Goal: Contribute content: Add original content to the website for others to see

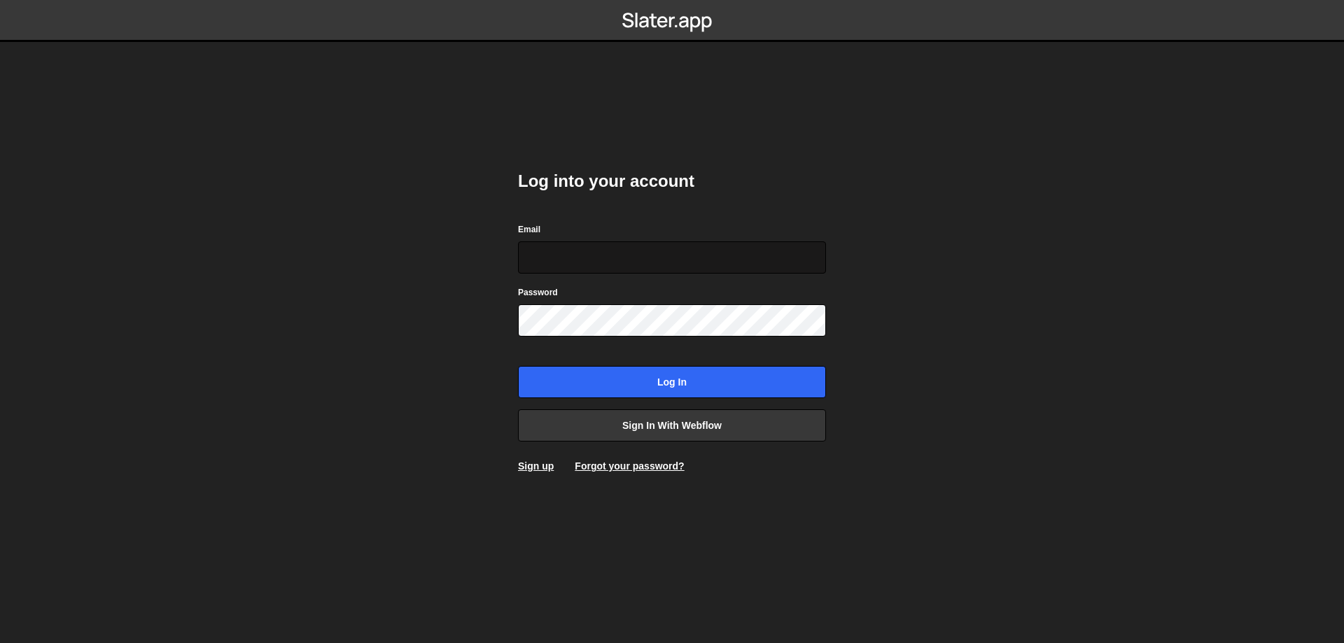
click at [641, 246] on input "Email" at bounding box center [672, 257] width 308 height 32
type input "leader.mah.com@gmail.com"
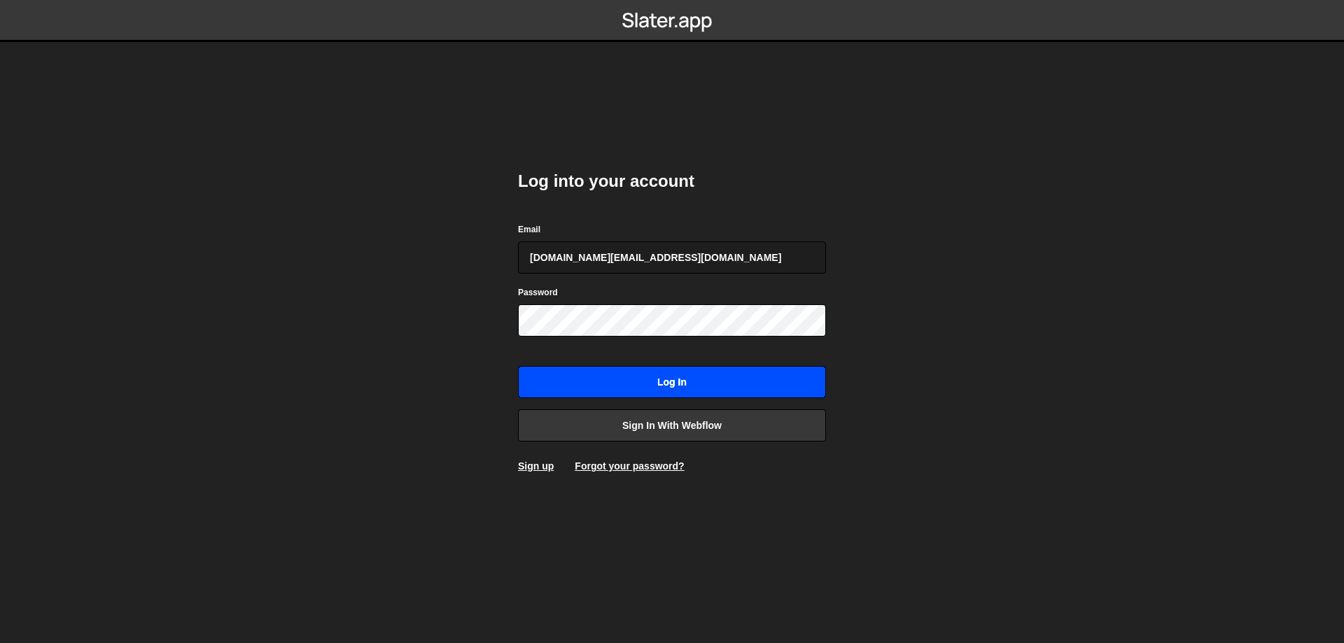
click at [654, 380] on input "Log in" at bounding box center [672, 382] width 308 height 32
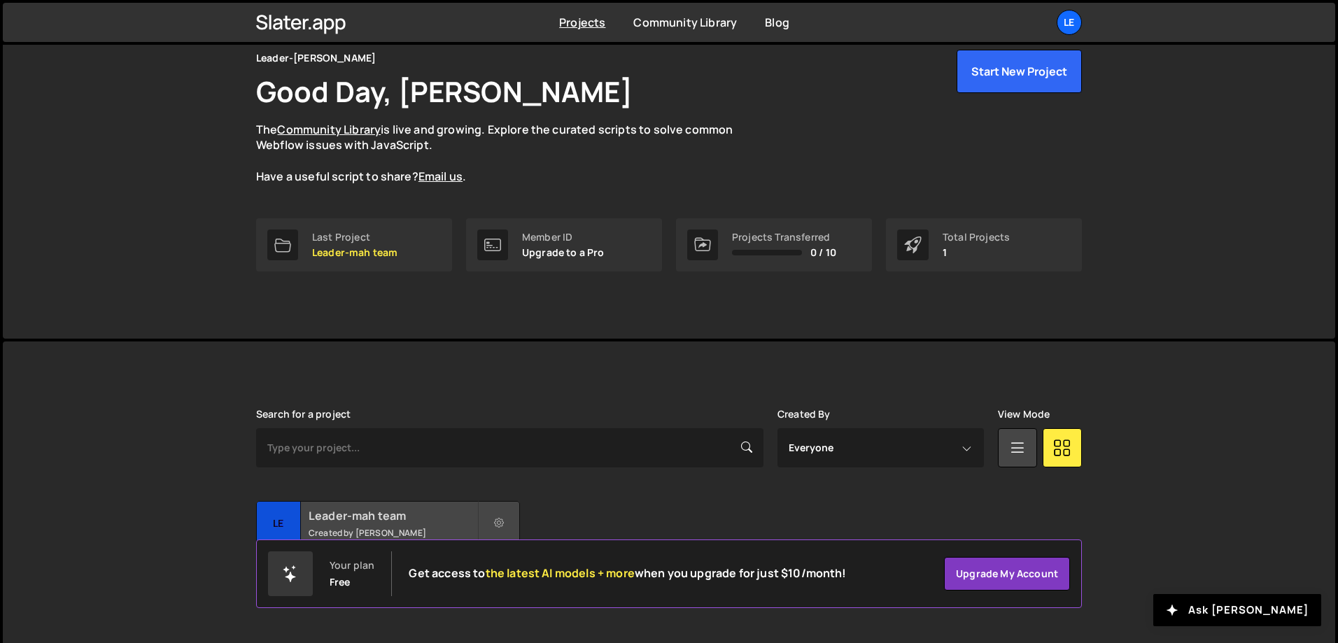
scroll to position [78, 0]
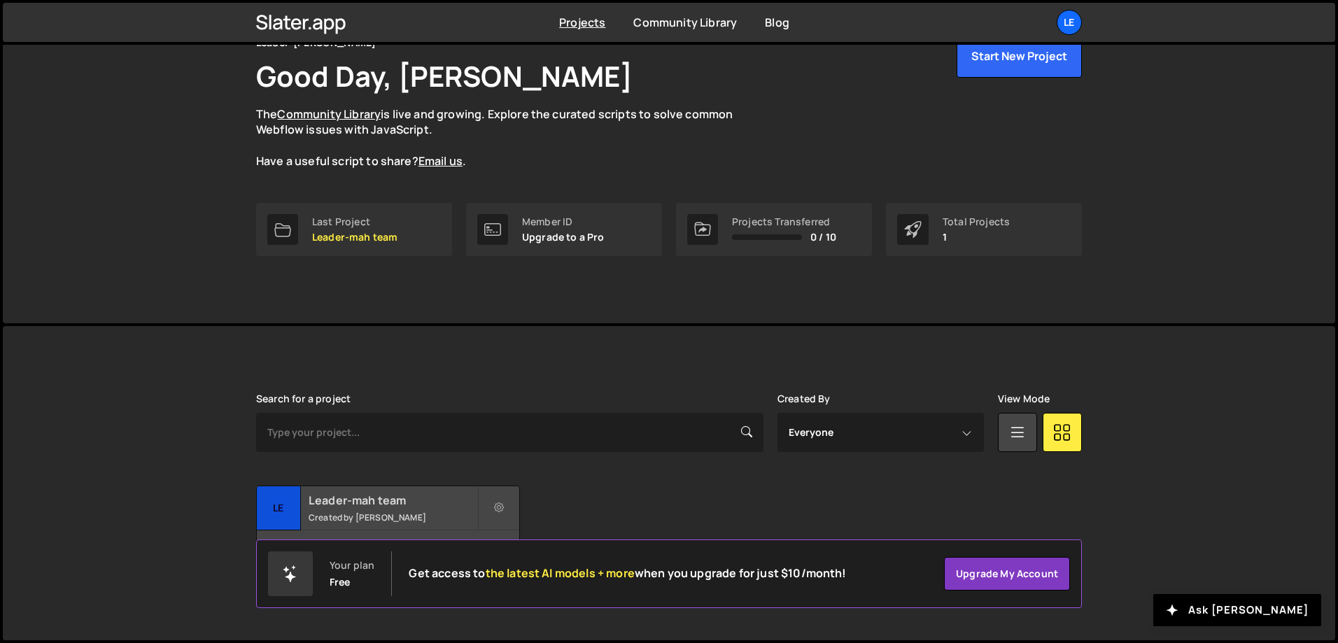
click at [387, 518] on small "Created by Denys Repryntsev" at bounding box center [393, 518] width 169 height 12
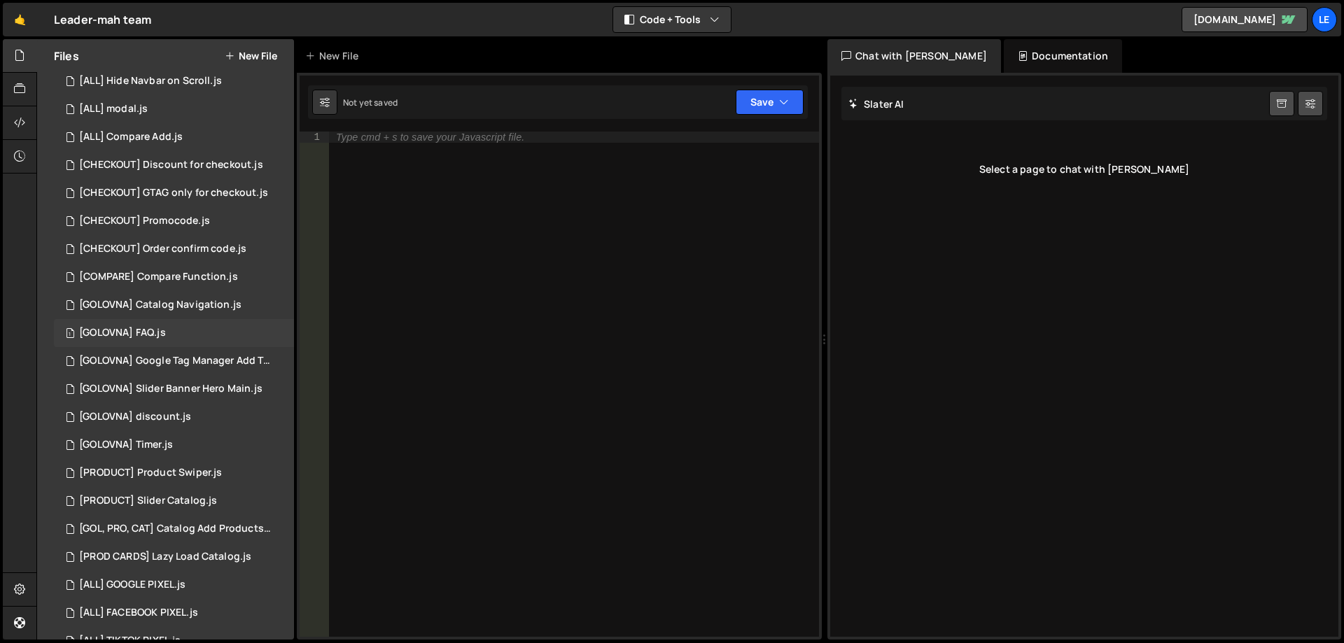
scroll to position [119, 0]
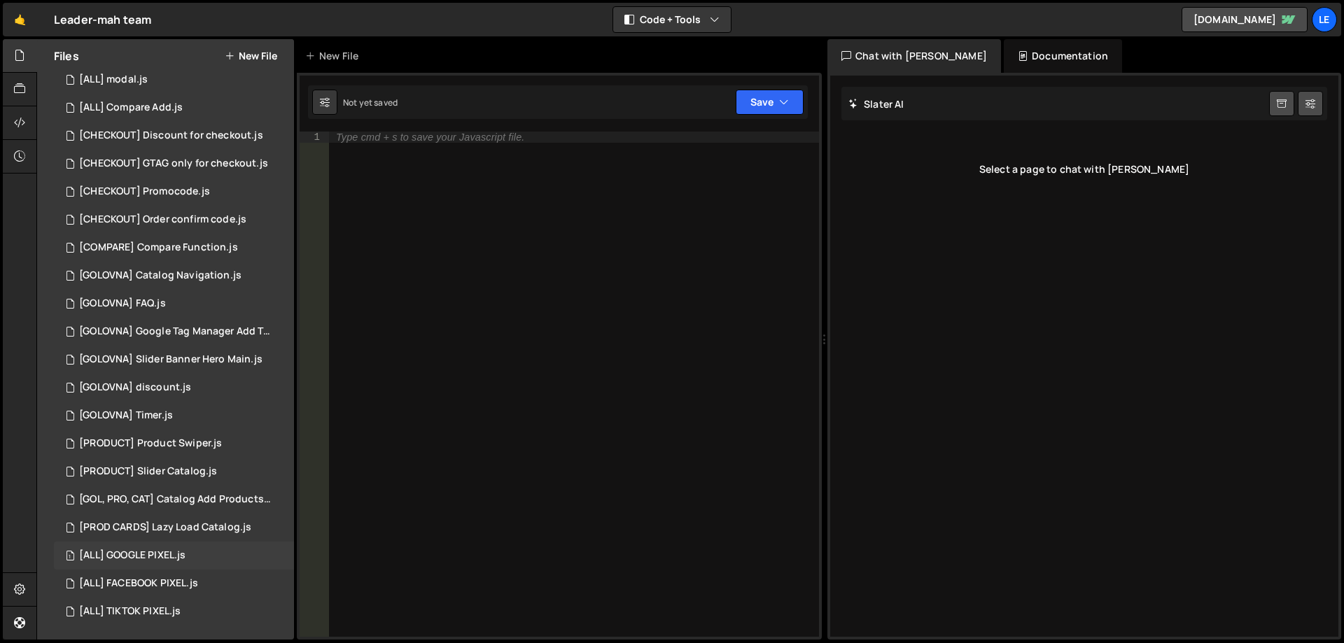
click at [188, 556] on div "1 [ALL] GOOGLE PIXEL.js 0" at bounding box center [174, 556] width 240 height 28
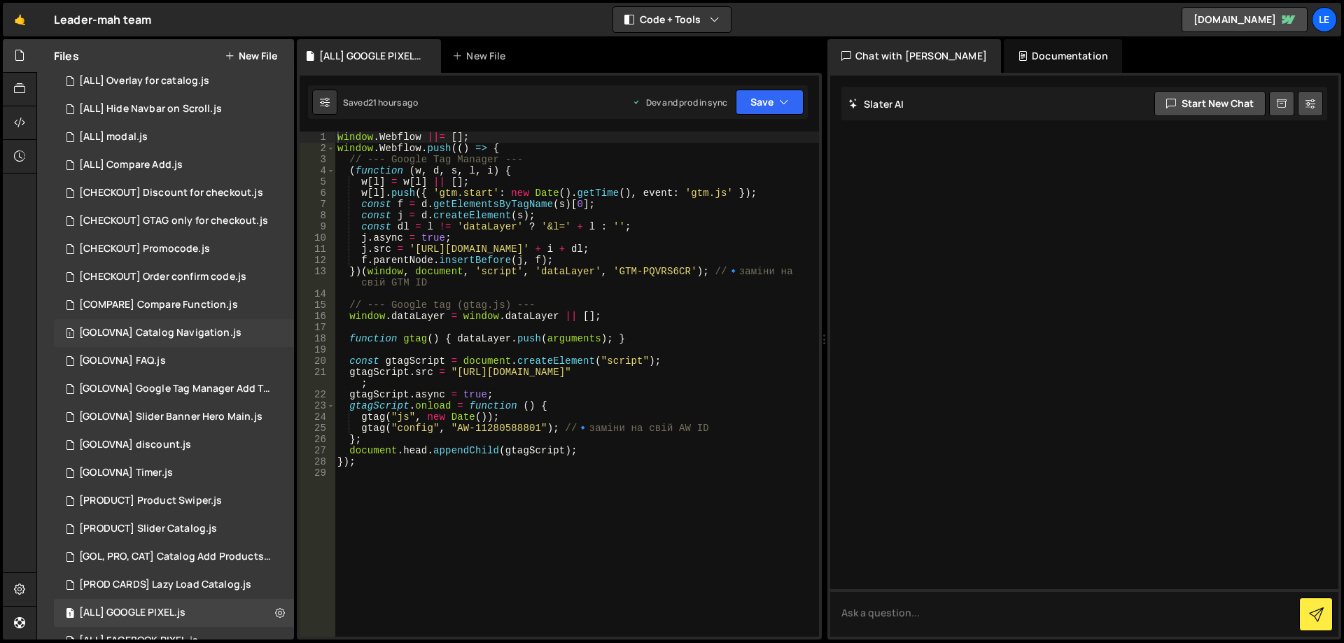
scroll to position [70, 0]
click at [190, 384] on div "[GOLOVNA] Google Tag Manager Add To Cart.js" at bounding box center [175, 380] width 193 height 13
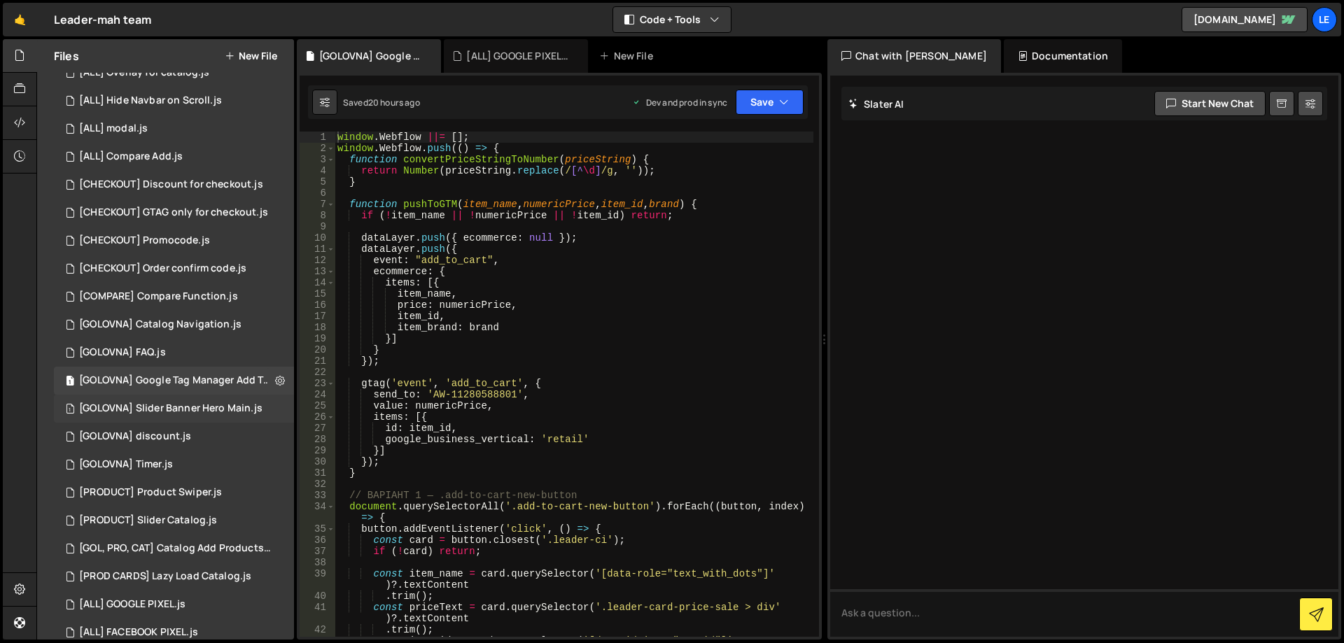
click at [190, 409] on div "[GOLOVNA] Slider Banner Hero Main.js" at bounding box center [170, 408] width 183 height 13
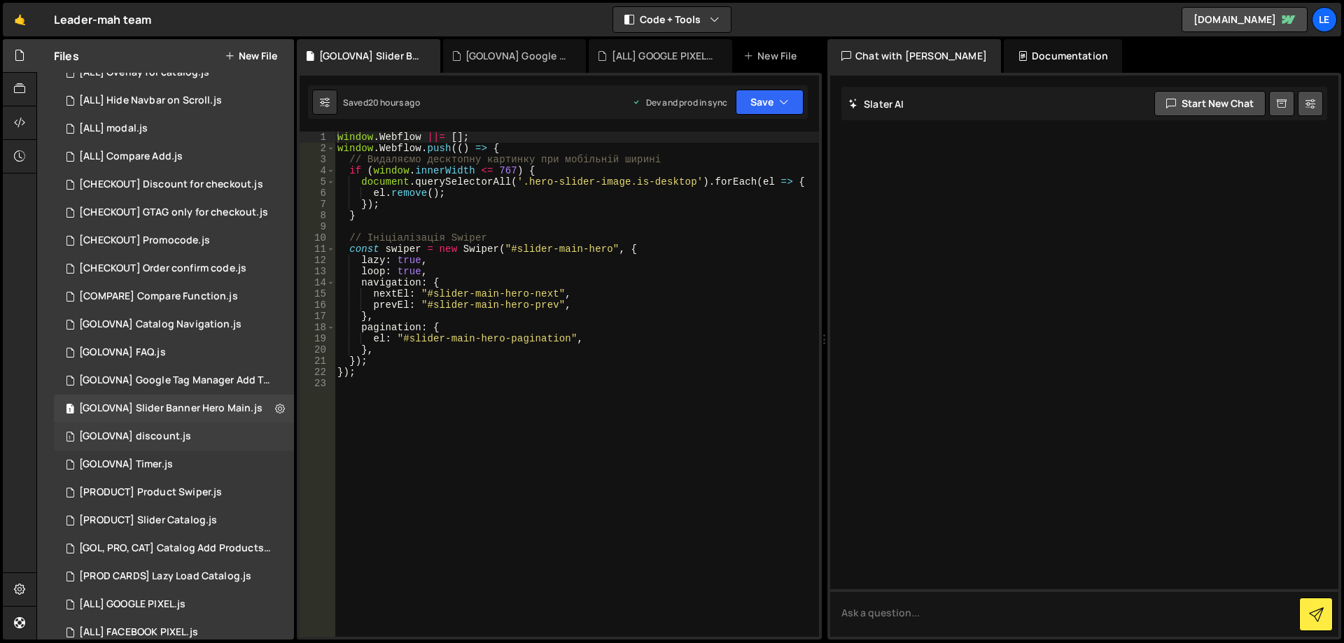
click at [183, 438] on div "[GOLOVNA] discount.js" at bounding box center [135, 436] width 112 height 13
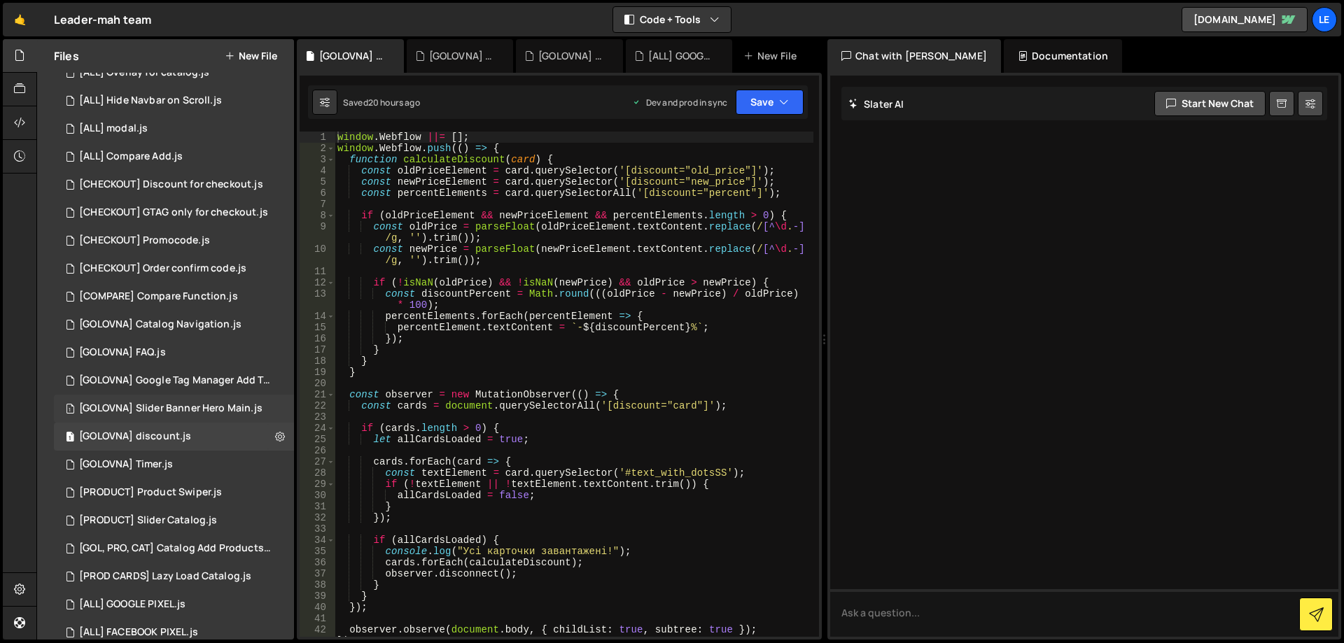
click at [179, 409] on div "[GOLOVNA] Slider Banner Hero Main.js" at bounding box center [170, 408] width 183 height 13
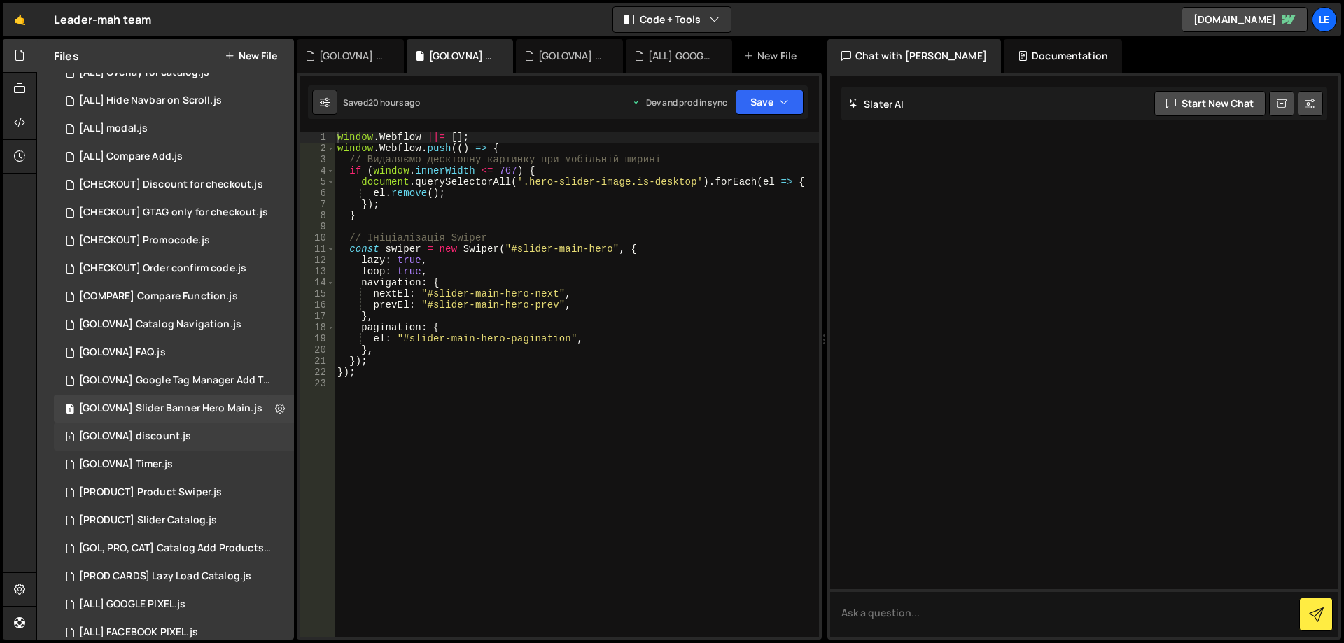
click at [172, 447] on div "1 [GOLOVNA] discount.js 0" at bounding box center [174, 437] width 240 height 28
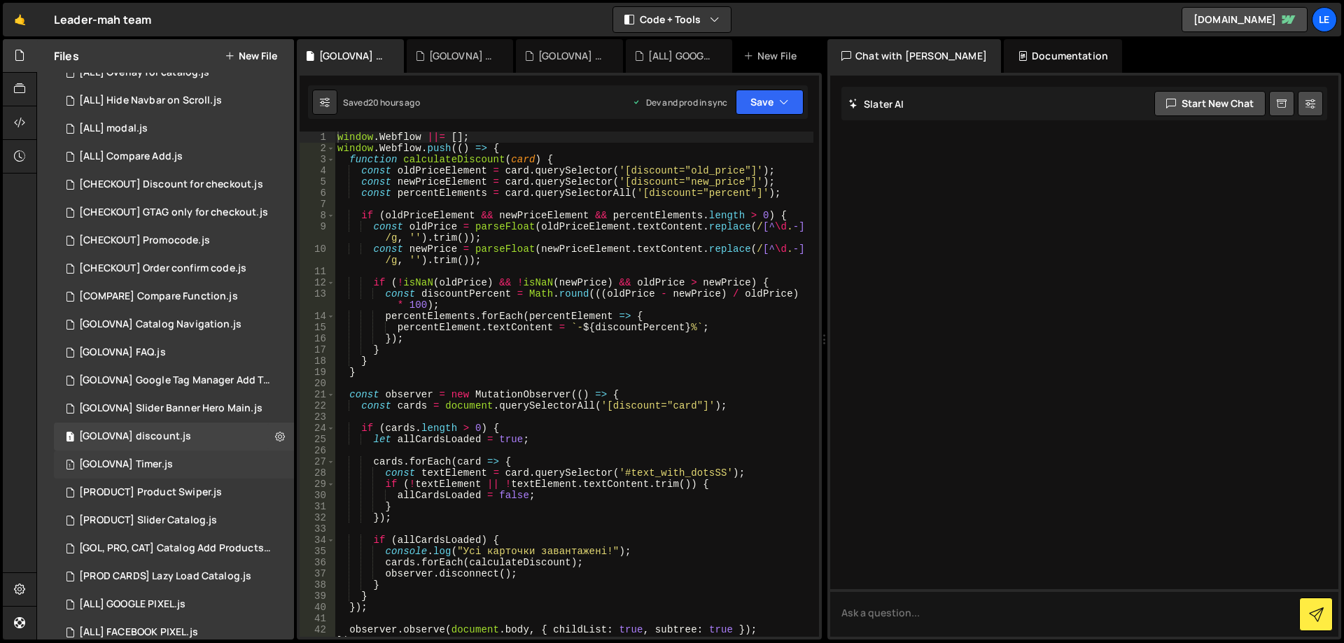
click at [172, 458] on div "[GOLOVNA] Timer.js" at bounding box center [126, 464] width 94 height 13
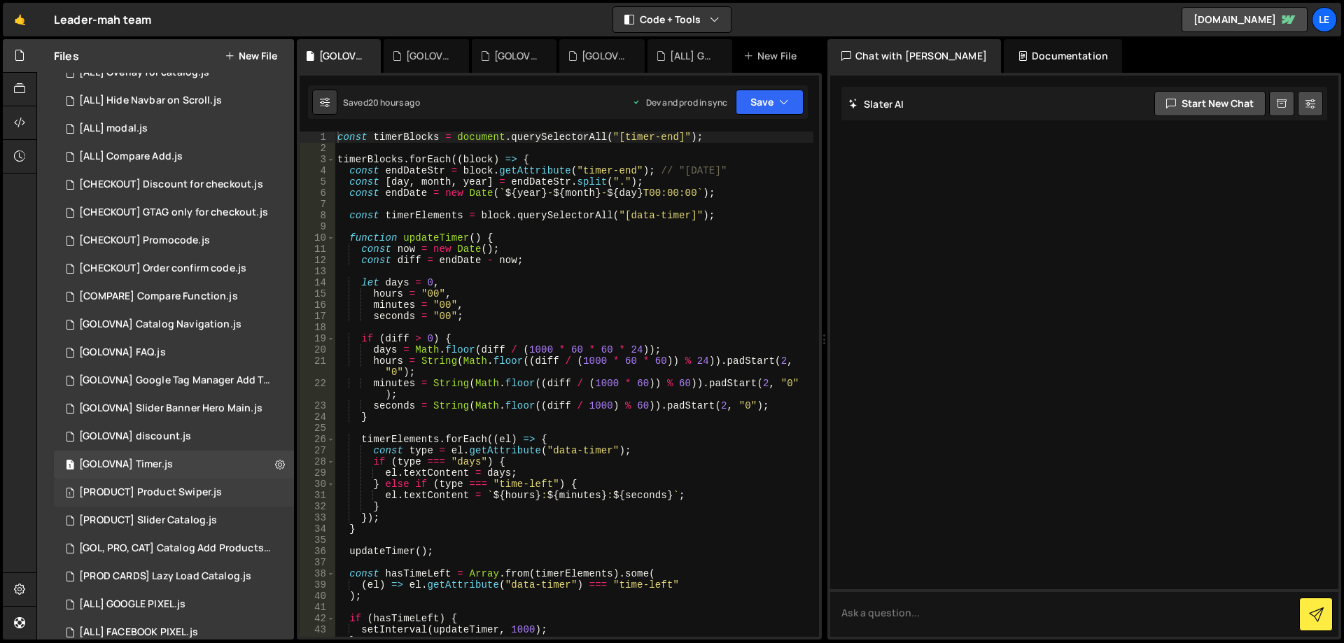
click at [186, 493] on div "[PRODUCT] Product Swiper.js" at bounding box center [150, 492] width 143 height 13
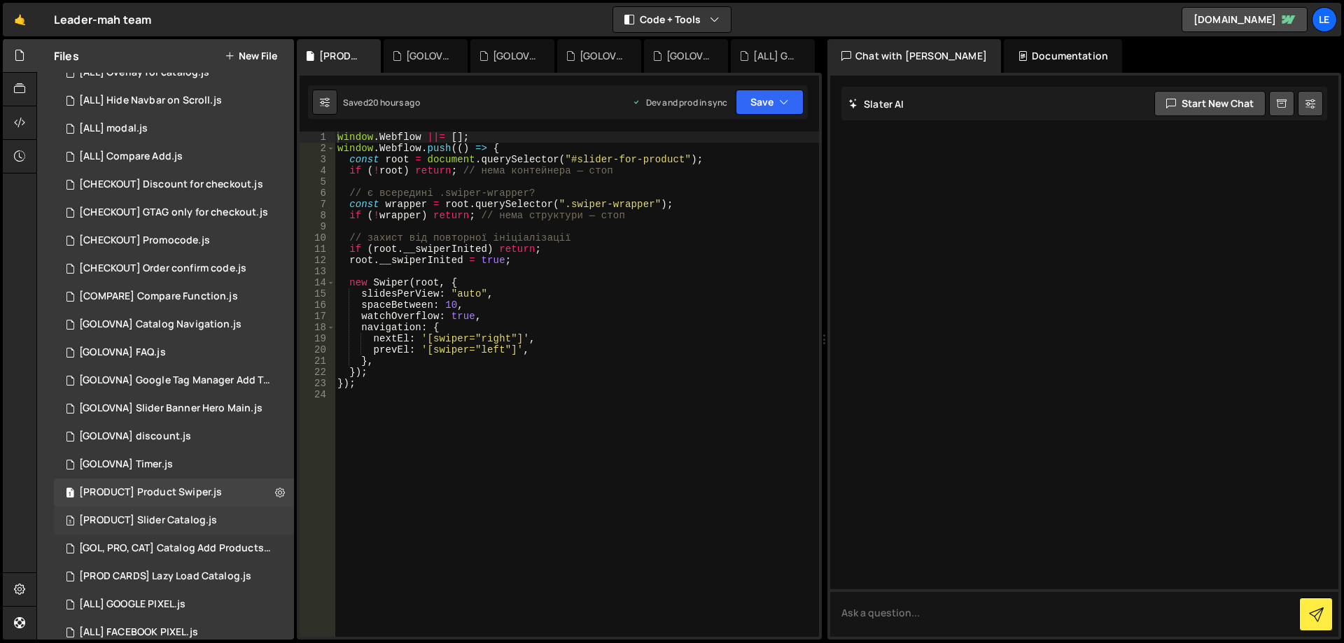
click at [184, 517] on div "[PRODUCT] Slider Catalog.js" at bounding box center [148, 520] width 138 height 13
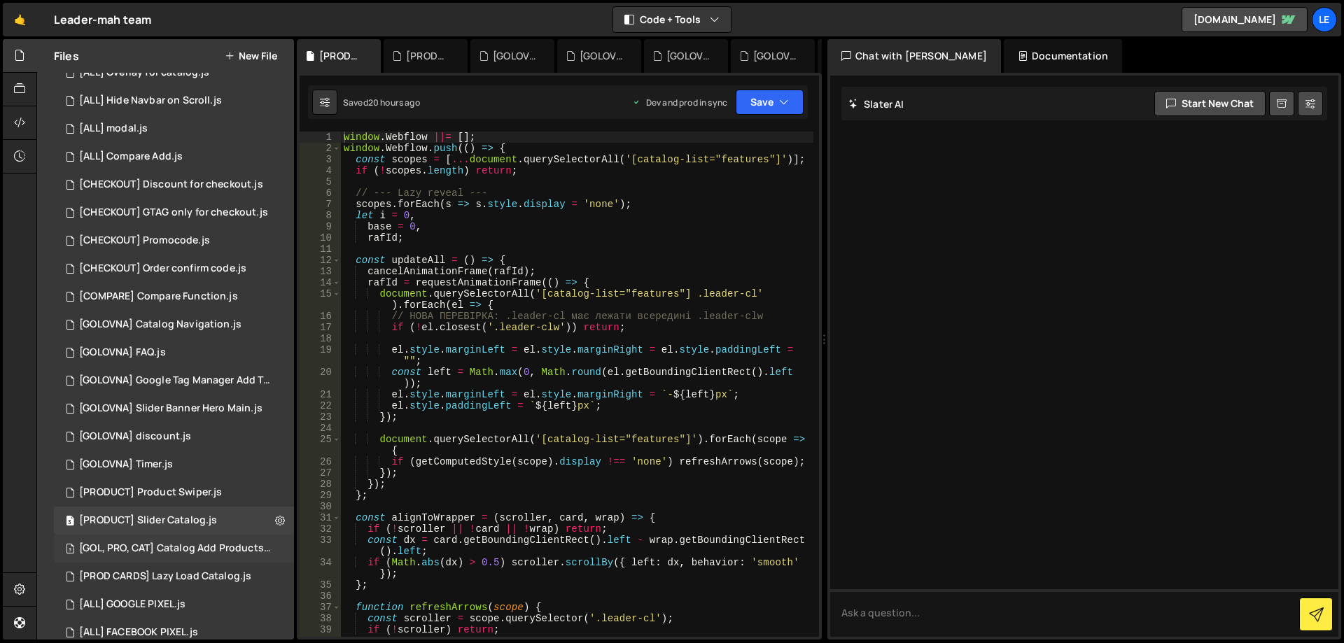
click at [187, 546] on div "[GOL, PRO, CAT] Catalog Add Products.js" at bounding box center [175, 548] width 193 height 13
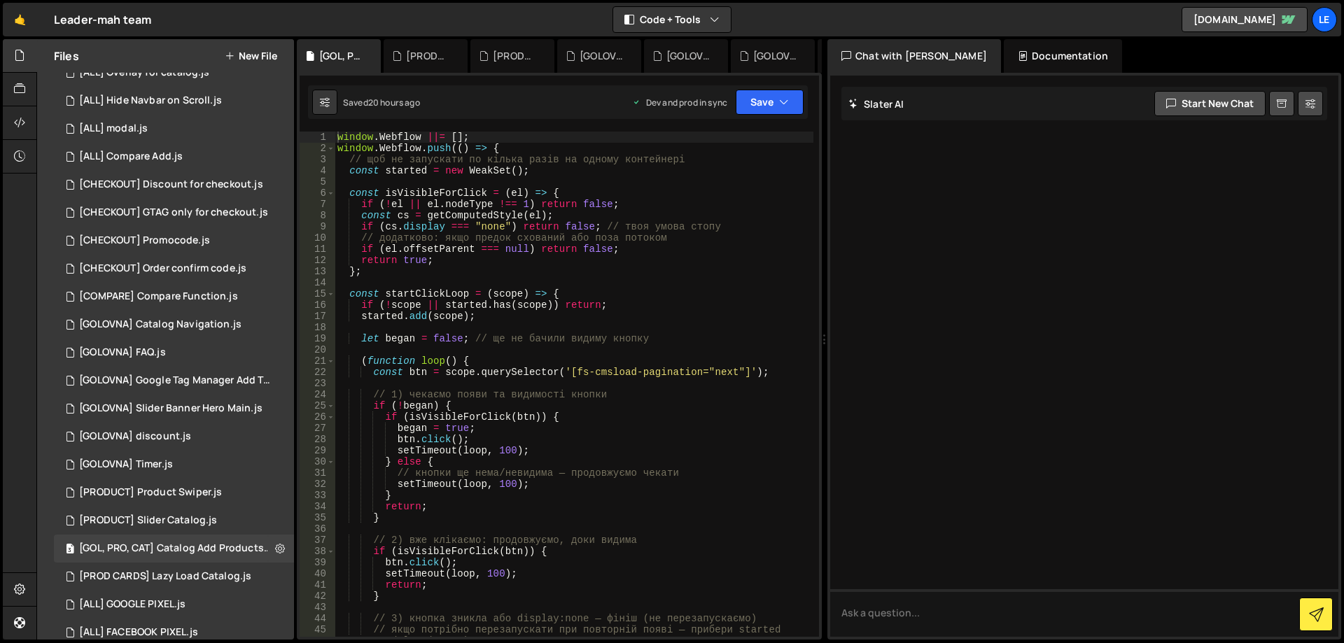
click at [258, 55] on button "New File" at bounding box center [251, 55] width 52 height 11
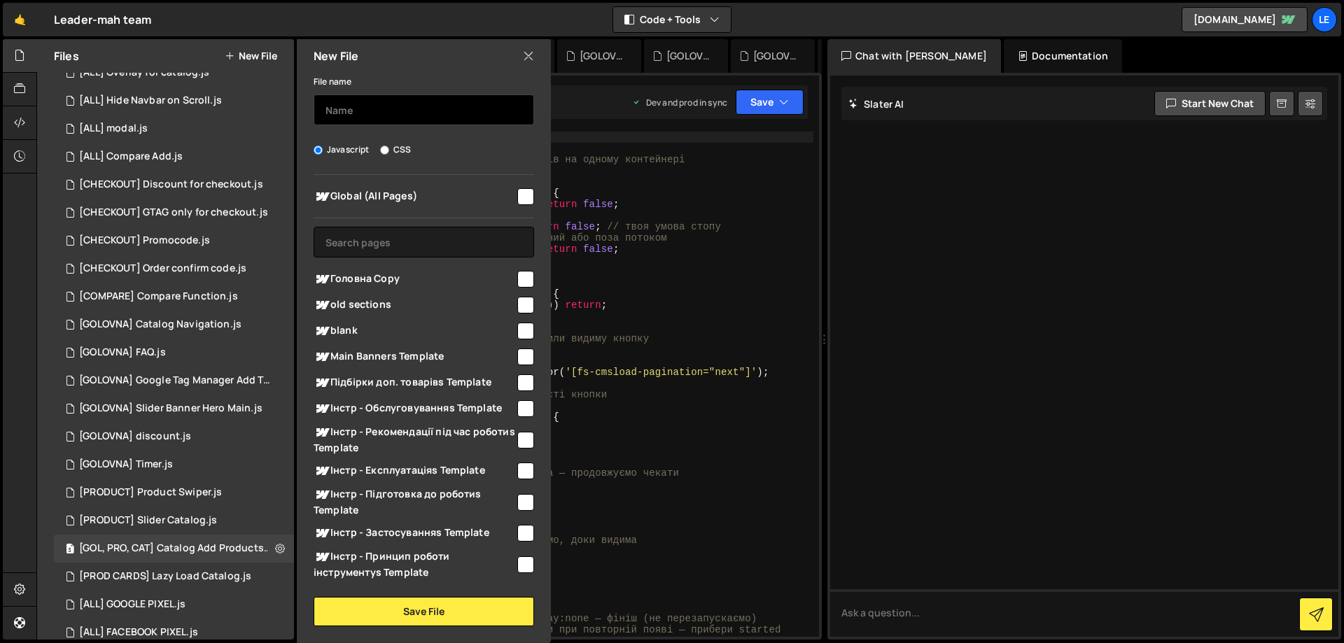
click at [369, 109] on input "text" at bounding box center [424, 109] width 220 height 31
type input "[ALL] UTM"
click at [517, 188] on input "checkbox" at bounding box center [525, 196] width 17 height 17
checkbox input "true"
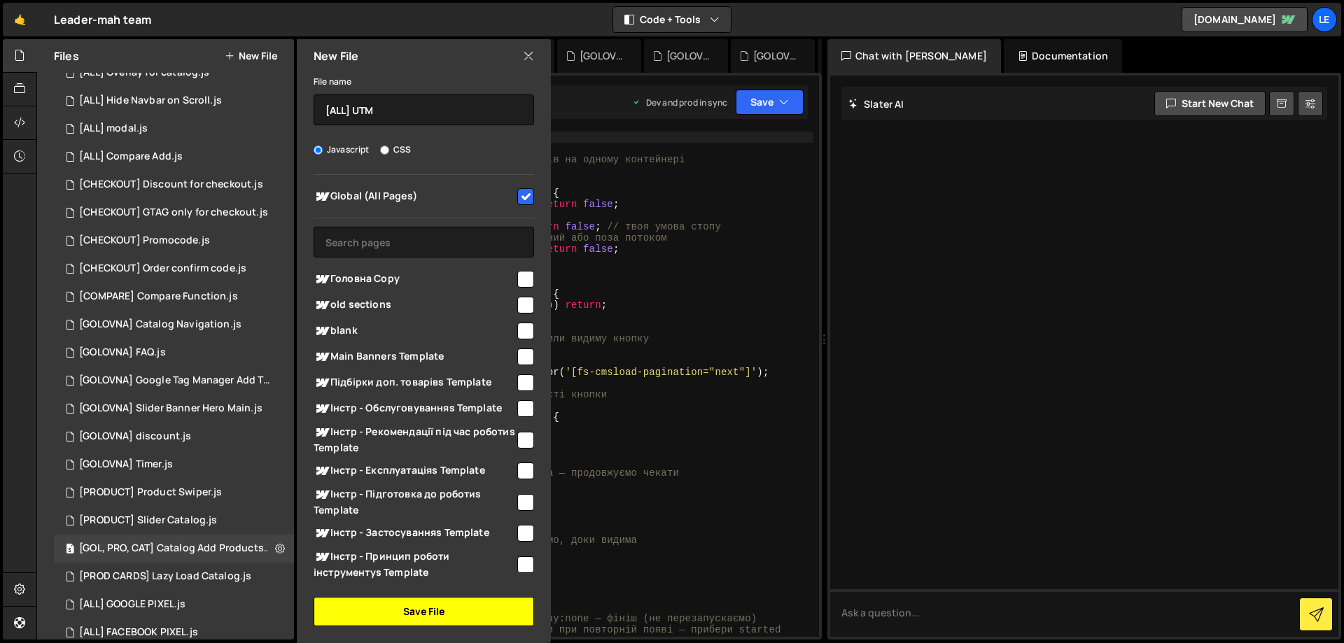
click at [430, 605] on button "Save File" at bounding box center [424, 611] width 220 height 29
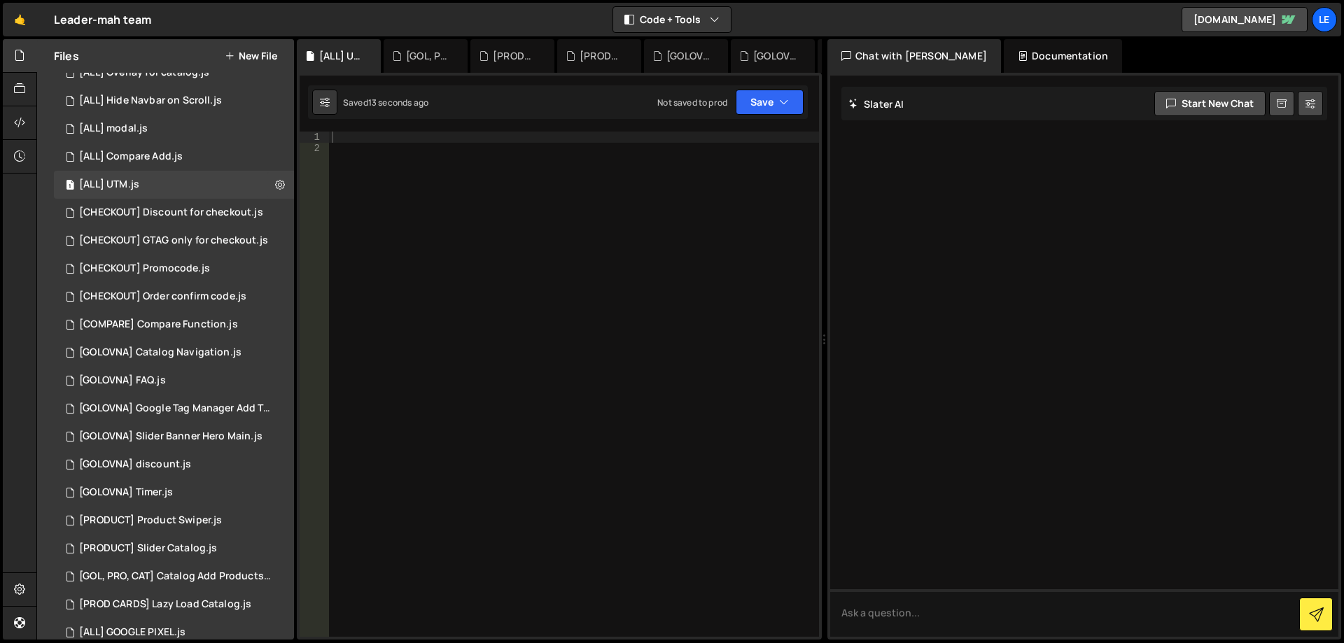
click at [455, 207] on div at bounding box center [574, 396] width 490 height 528
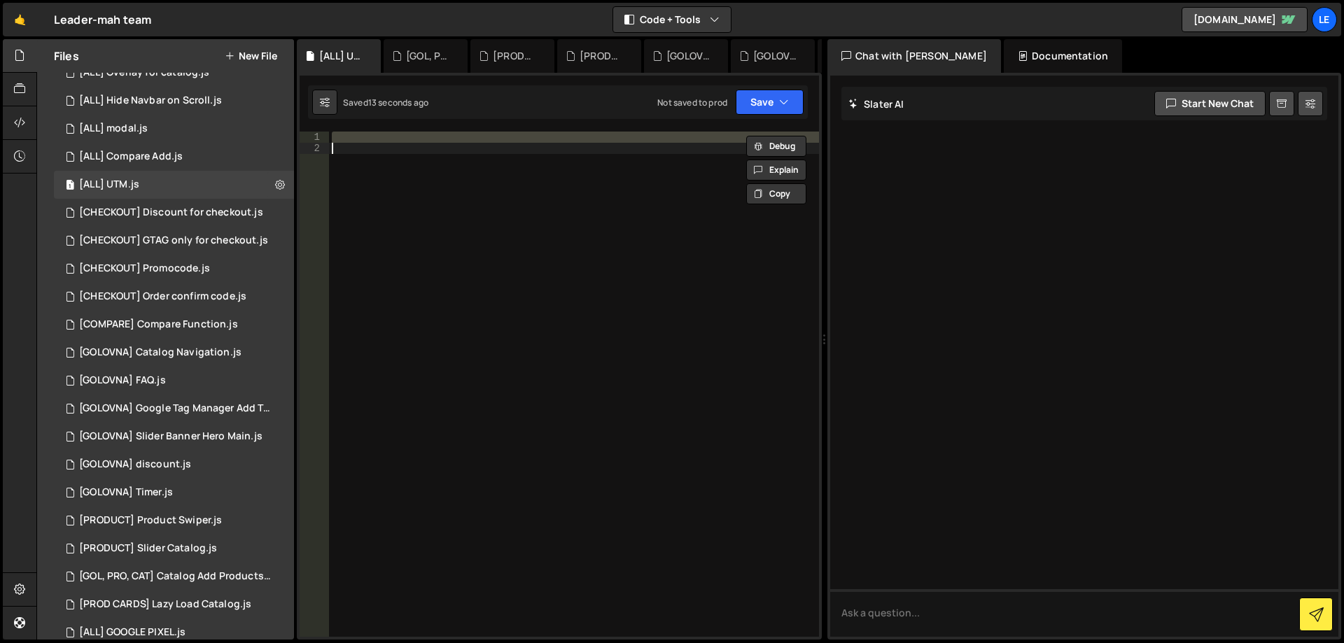
paste textarea "})();"
type textarea "})();"
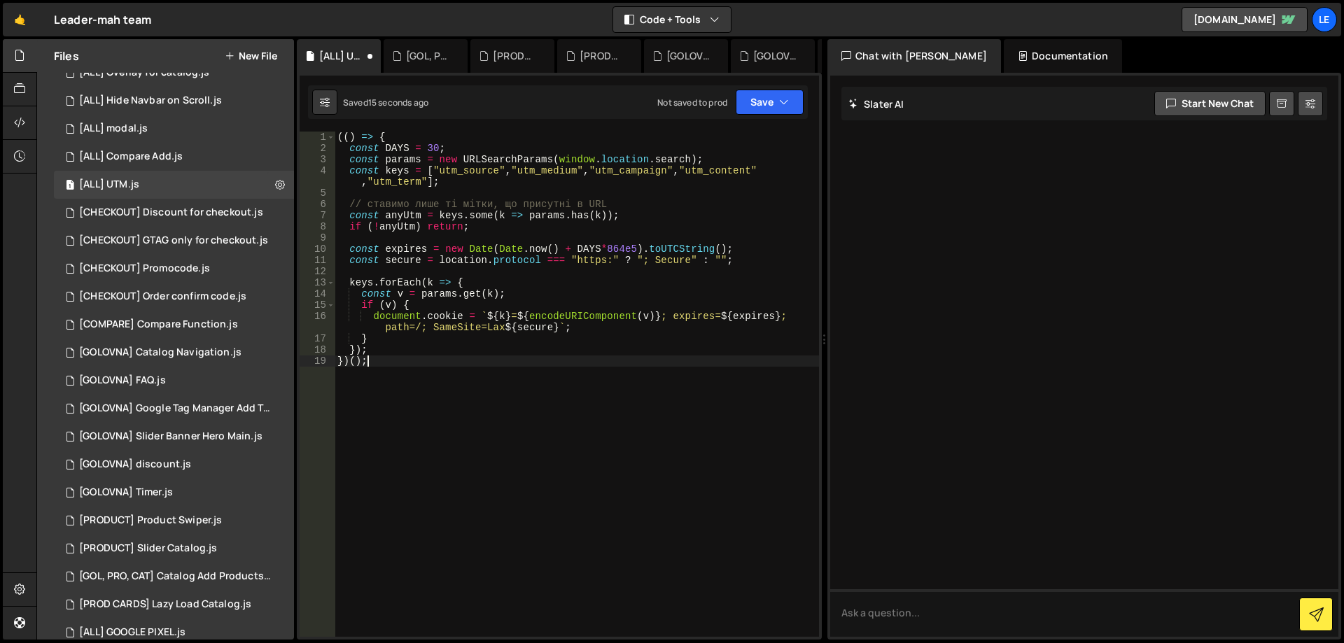
click at [493, 377] on div "(( ) => { const DAYS = 30 ; const params = new URLSearchParams ( window . locat…" at bounding box center [577, 396] width 484 height 528
click at [164, 162] on div "[ALL] Compare Add.js" at bounding box center [131, 156] width 104 height 13
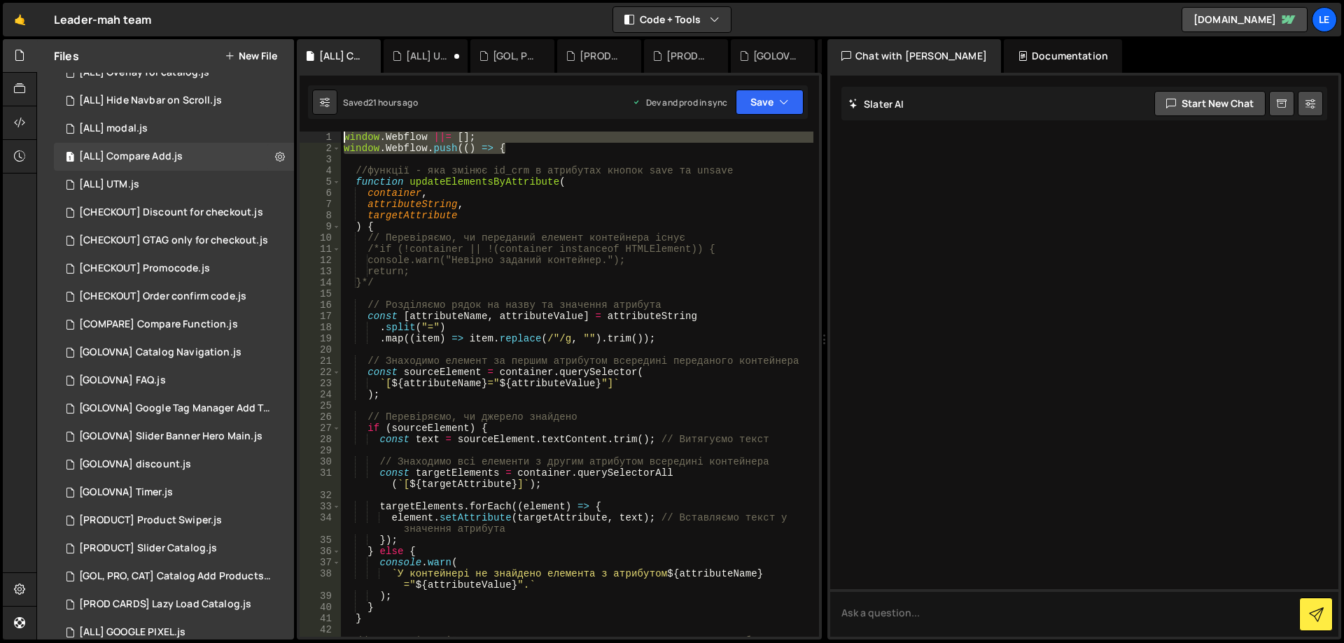
drag, startPoint x: 554, startPoint y: 151, endPoint x: 330, endPoint y: 132, distance: 225.5
click at [330, 132] on div "window.Webflow.push(() => { 1 2 3 4 5 6 7 8 9 10 11 12 13 14 15 16 17 18 19 20 …" at bounding box center [559, 384] width 519 height 505
type textarea "window.Webflow ||= []; window.Webflow.push(() => {"
click at [181, 176] on div "1 [ALL] UTM.js 0" at bounding box center [174, 185] width 240 height 28
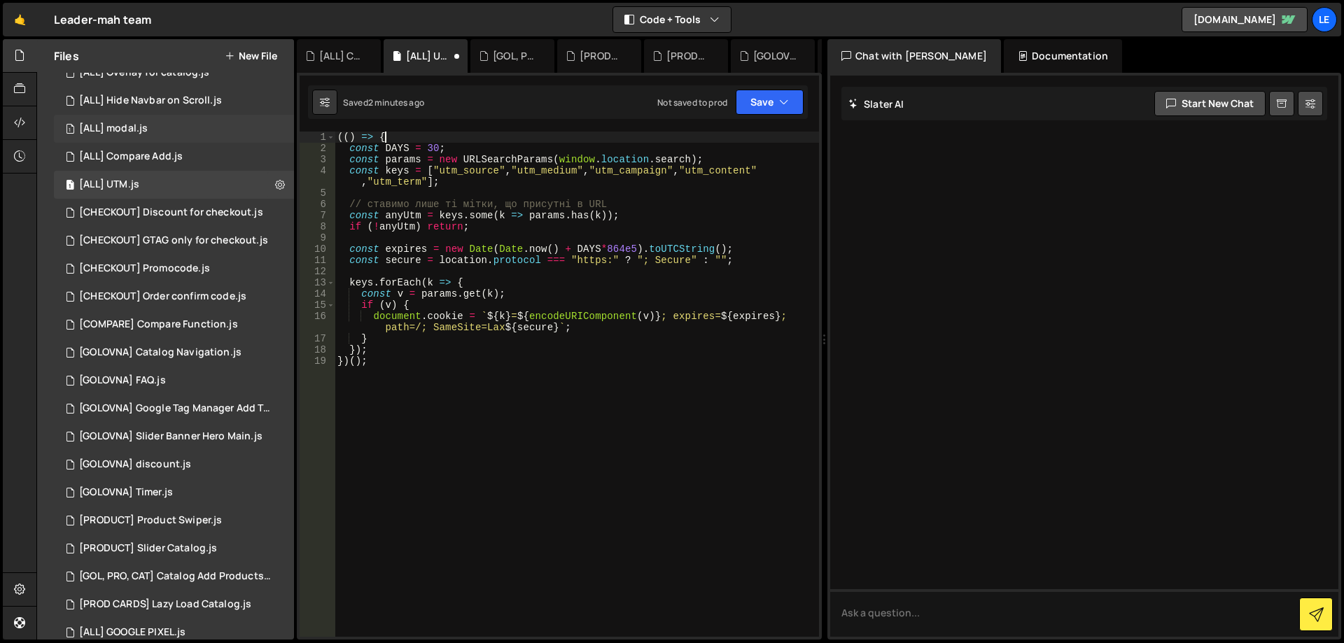
drag, startPoint x: 392, startPoint y: 136, endPoint x: 257, endPoint y: 128, distance: 135.3
click at [260, 128] on div "Files New File Javascript files 1 [ALL] Cart Update.js 0 1 [ALL] Overlay for ca…" at bounding box center [689, 339] width 1307 height 601
paste textarea "window.Webflow.push"
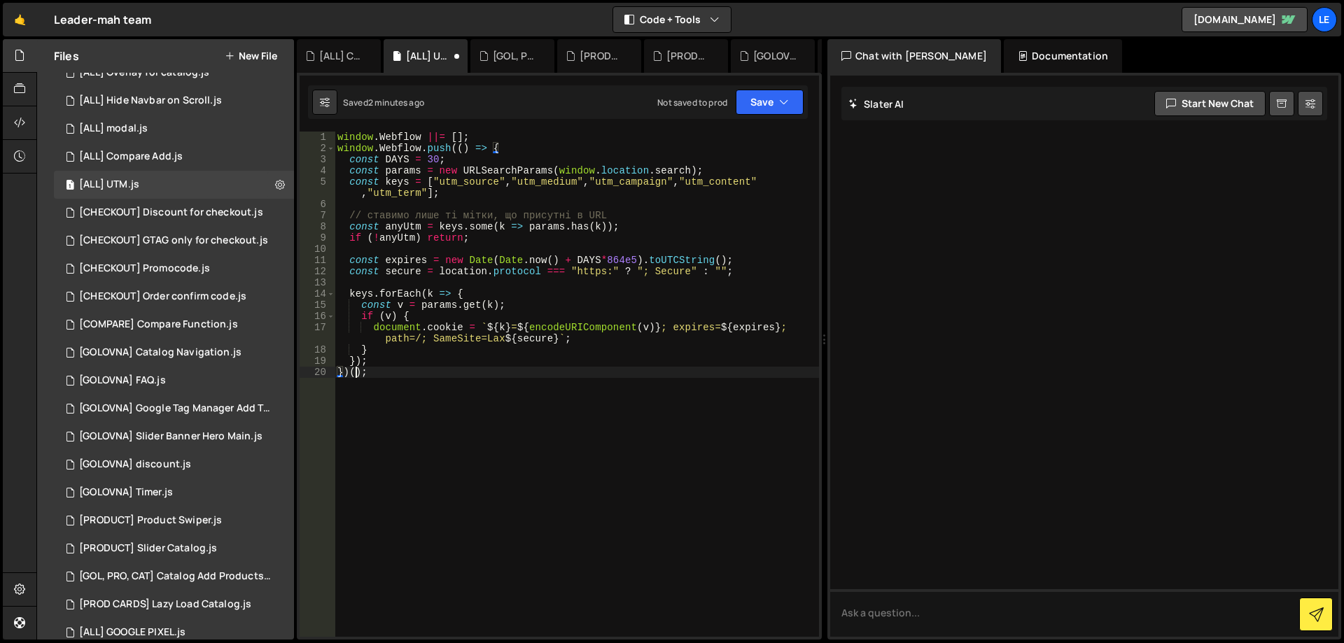
click at [358, 375] on div "window . Webflow ||= [ ] ; window . Webflow . push (( ) => { const DAYS = 30 ; …" at bounding box center [577, 396] width 484 height 528
click at [360, 372] on div "window . Webflow ||= [ ] ; window . Webflow . push (( ) => { const DAYS = 30 ; …" at bounding box center [577, 396] width 484 height 528
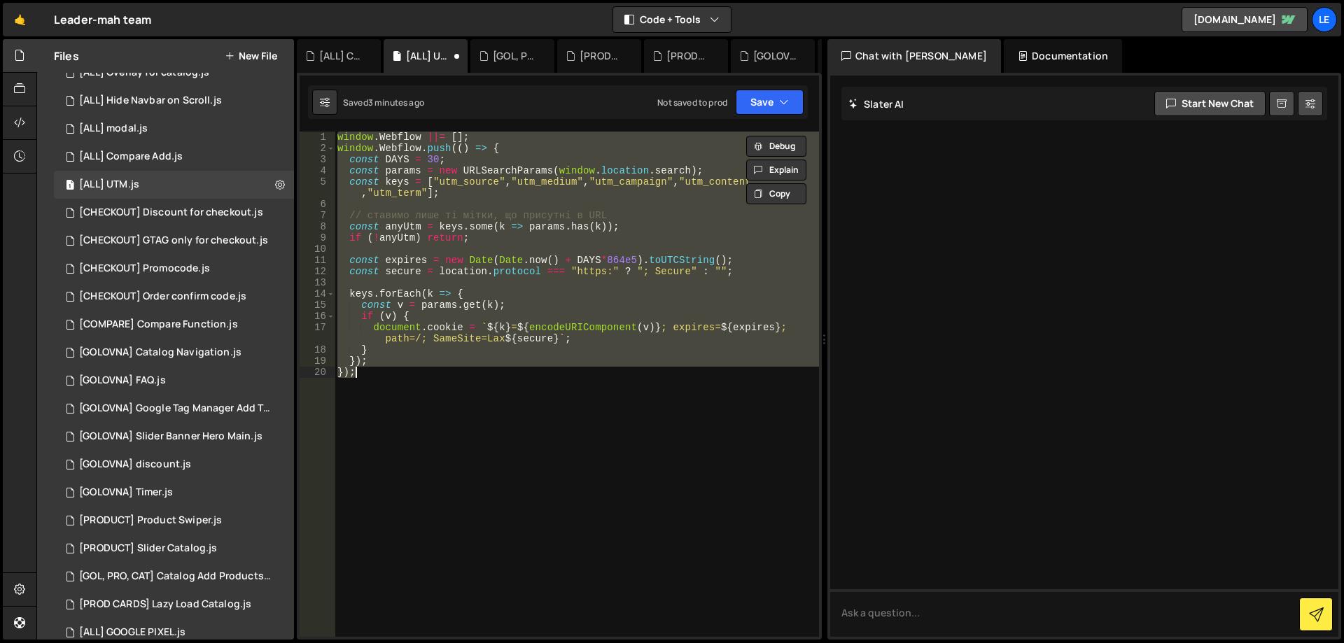
click at [416, 439] on div "window . Webflow ||= [ ] ; window . Webflow . push (( ) => { const DAYS = 30 ; …" at bounding box center [577, 384] width 484 height 505
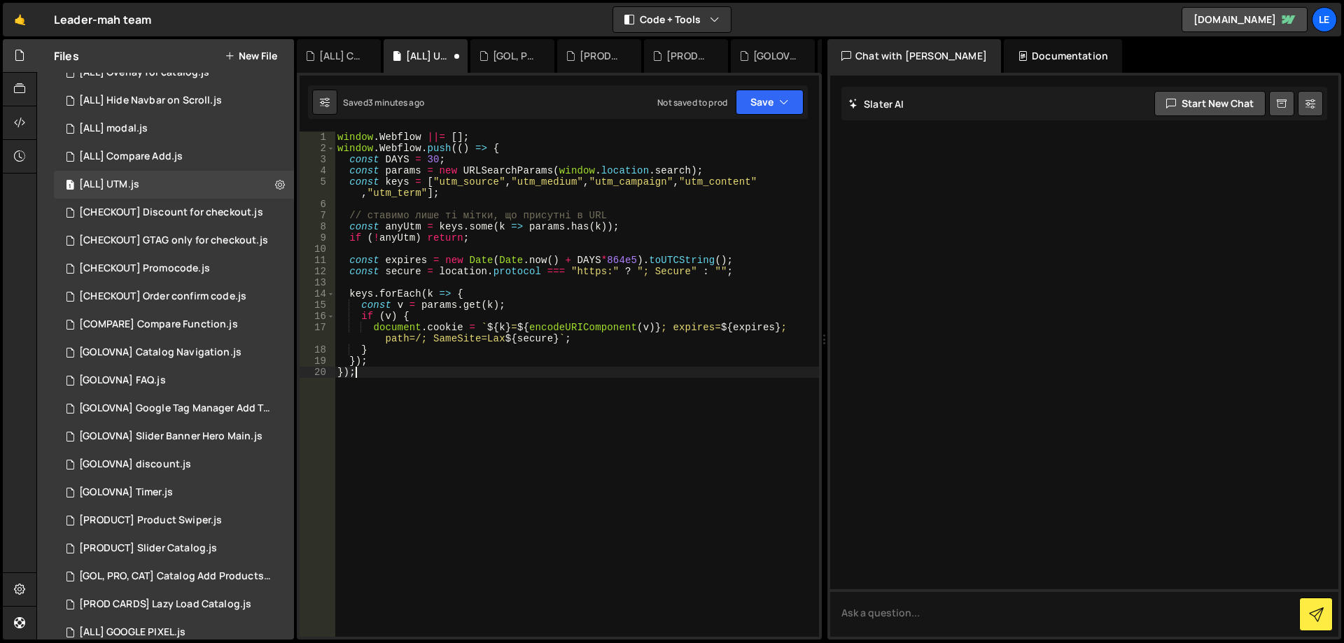
click at [521, 416] on div "window . Webflow ||= [ ] ; window . Webflow . push (( ) => { const DAYS = 30 ; …" at bounding box center [577, 396] width 484 height 528
click at [797, 103] on button "Save" at bounding box center [770, 102] width 68 height 25
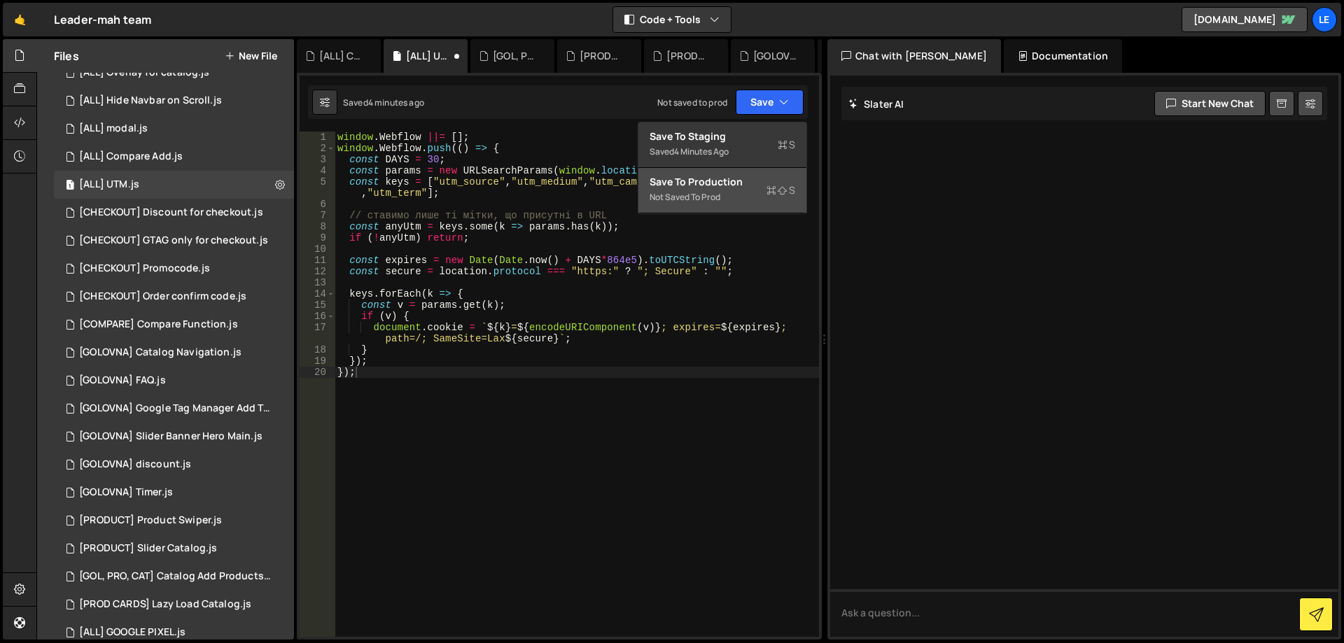
click at [733, 185] on div "Save to Production S" at bounding box center [723, 182] width 146 height 14
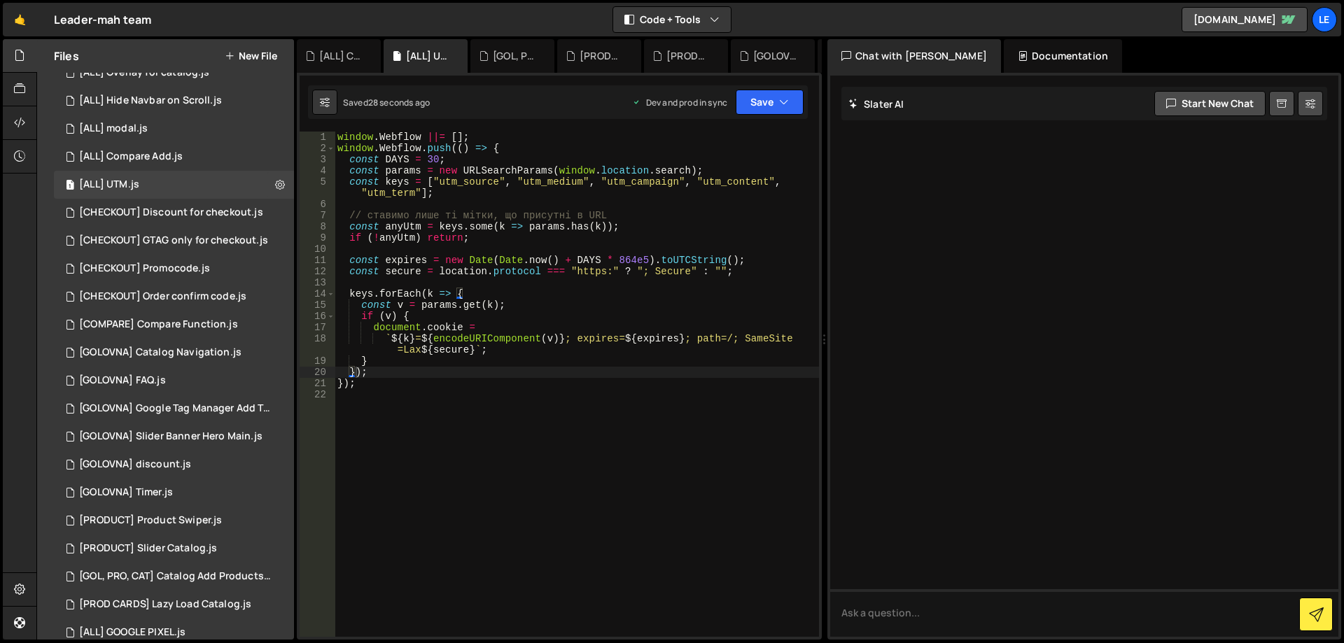
click at [537, 371] on div "window . Webflow ||= [ ] ; window . Webflow . push (( ) => { const DAYS = 30 ; …" at bounding box center [577, 396] width 484 height 528
type textarea "});"
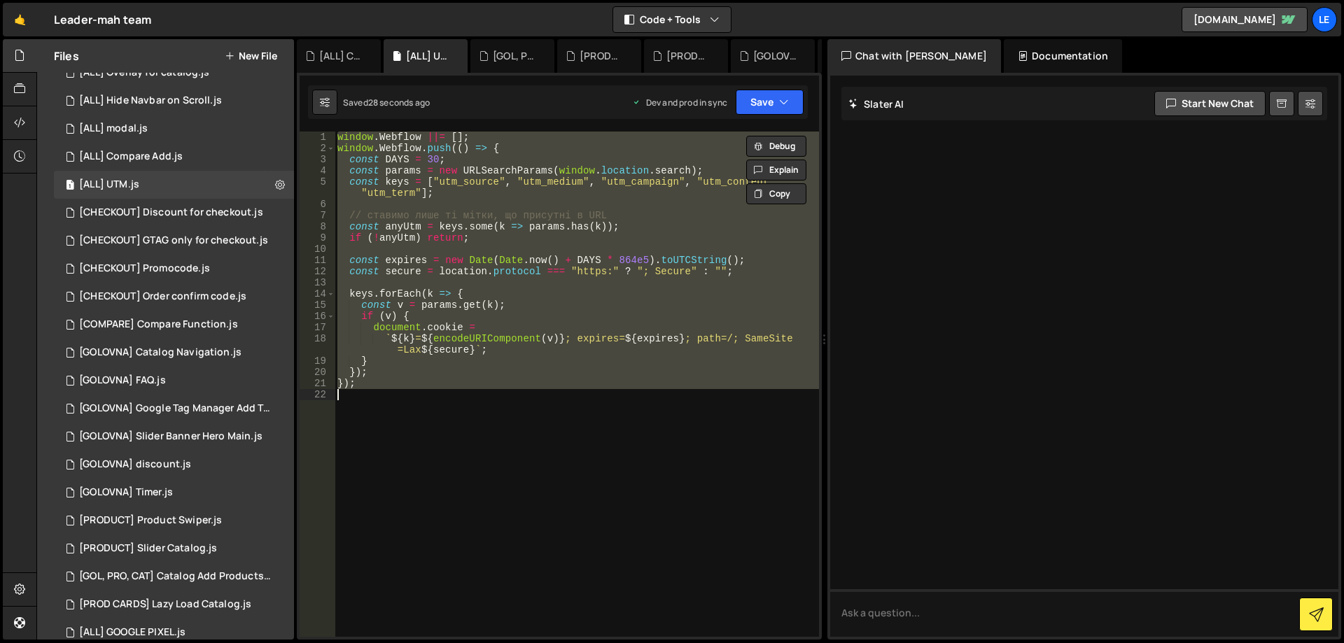
paste textarea
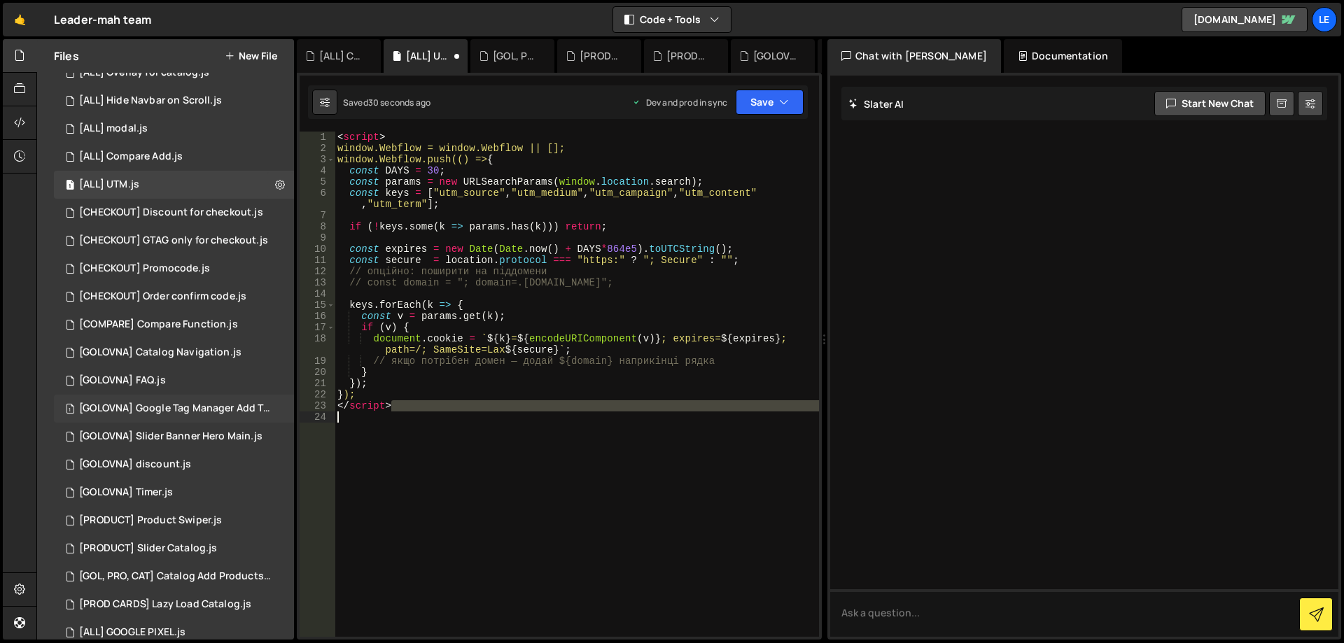
drag, startPoint x: 447, startPoint y: 404, endPoint x: 274, endPoint y: 414, distance: 173.9
click at [274, 414] on div "Files New File Javascript files 1 [ALL] Cart Update.js 0 1 [ALL] Overlay for ca…" at bounding box center [689, 339] width 1307 height 601
type textarea "</script>"
click at [429, 414] on div "< script > window.Webflow = window.Webflow || []; window.Webflow.push(() => { c…" at bounding box center [577, 384] width 484 height 505
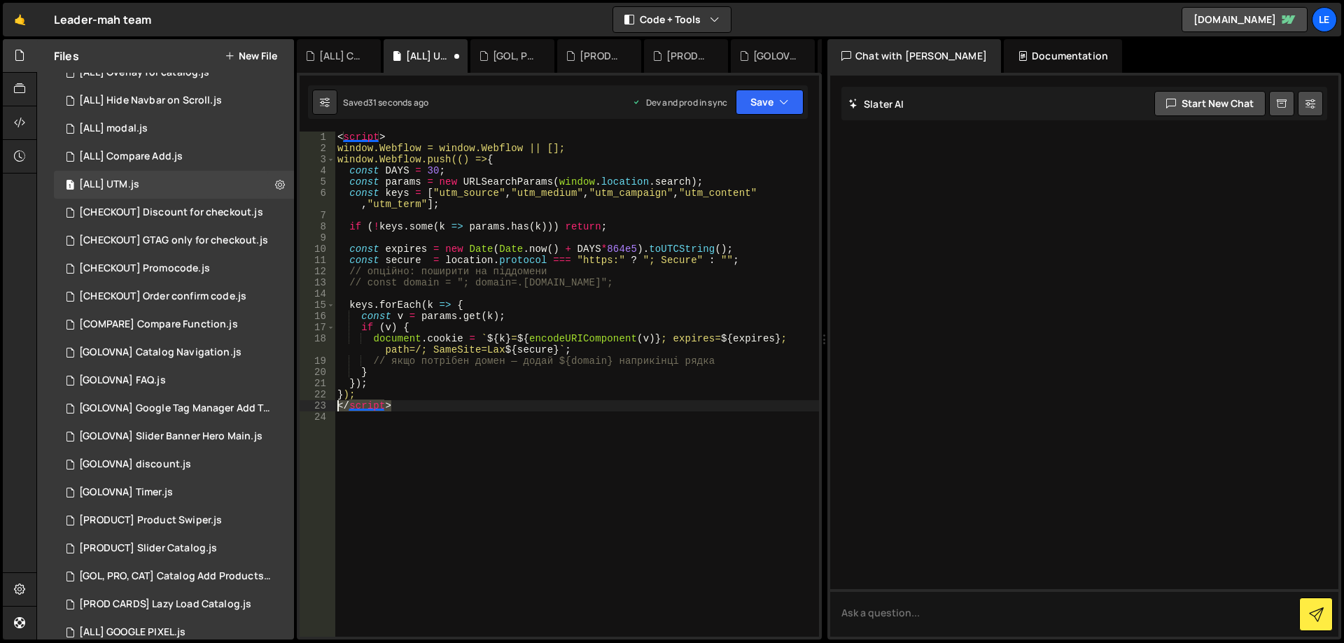
drag, startPoint x: 415, startPoint y: 407, endPoint x: 321, endPoint y: 409, distance: 94.5
click at [321, 409] on div "1 2 3 4 5 6 7 8 9 10 11 12 13 14 15 16 17 18 19 20 21 22 23 24 < script > windo…" at bounding box center [559, 384] width 519 height 505
type textarea "</script>"
drag, startPoint x: 412, startPoint y: 135, endPoint x: 301, endPoint y: 134, distance: 111.3
click at [301, 134] on div "1 2 3 4 5 6 7 8 9 10 11 12 13 14 15 16 17 18 19 20 21 22 23 < script > window.W…" at bounding box center [559, 384] width 519 height 505
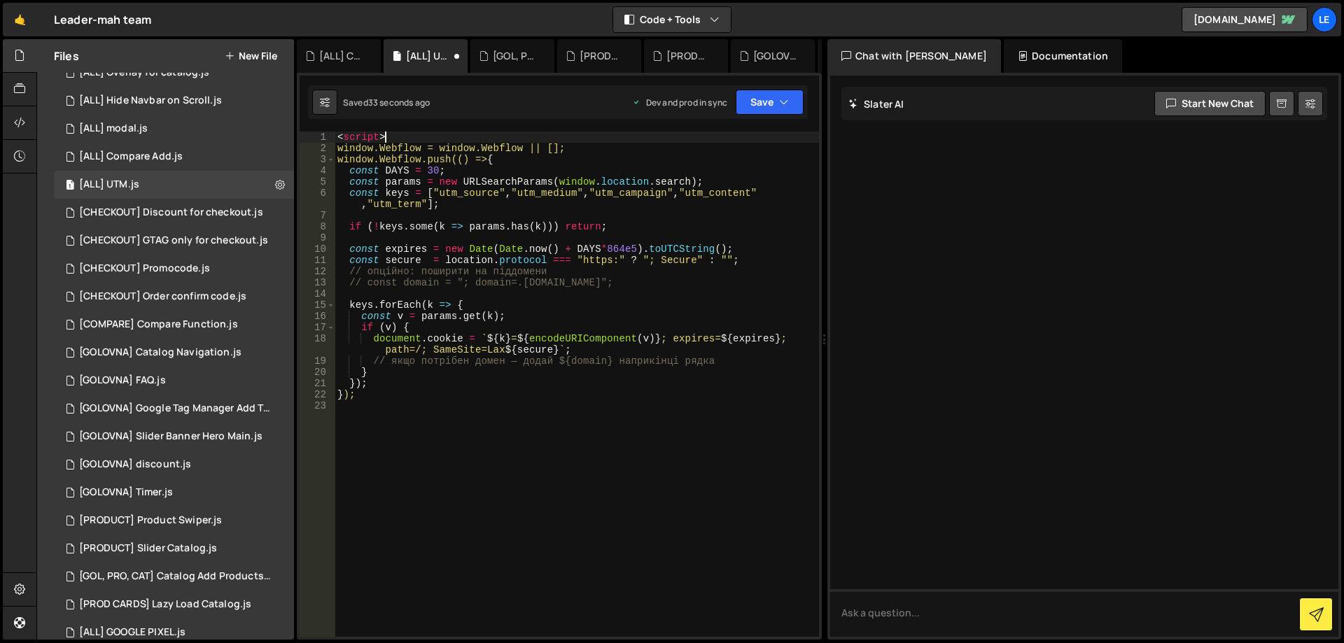
type textarea "<script>"
type textarea "window.Webflow = window.Webflow || [];"
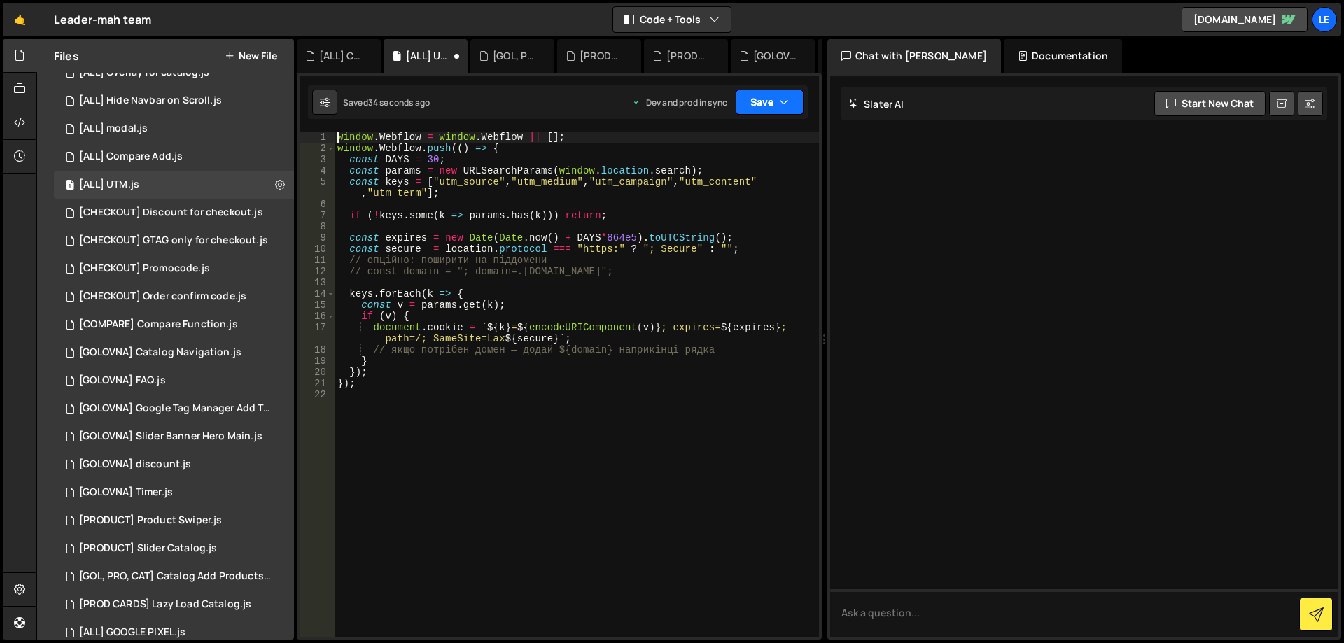
click at [757, 104] on button "Save" at bounding box center [770, 102] width 68 height 25
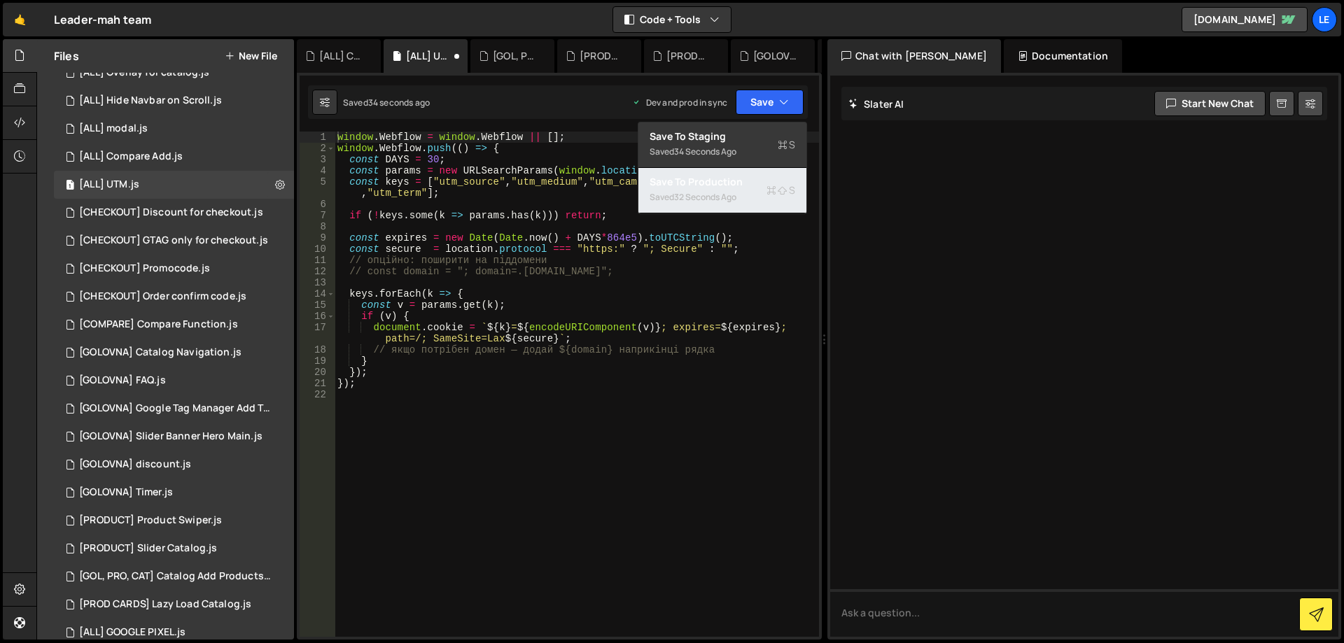
click at [727, 193] on div "32 seconds ago" at bounding box center [705, 197] width 62 height 12
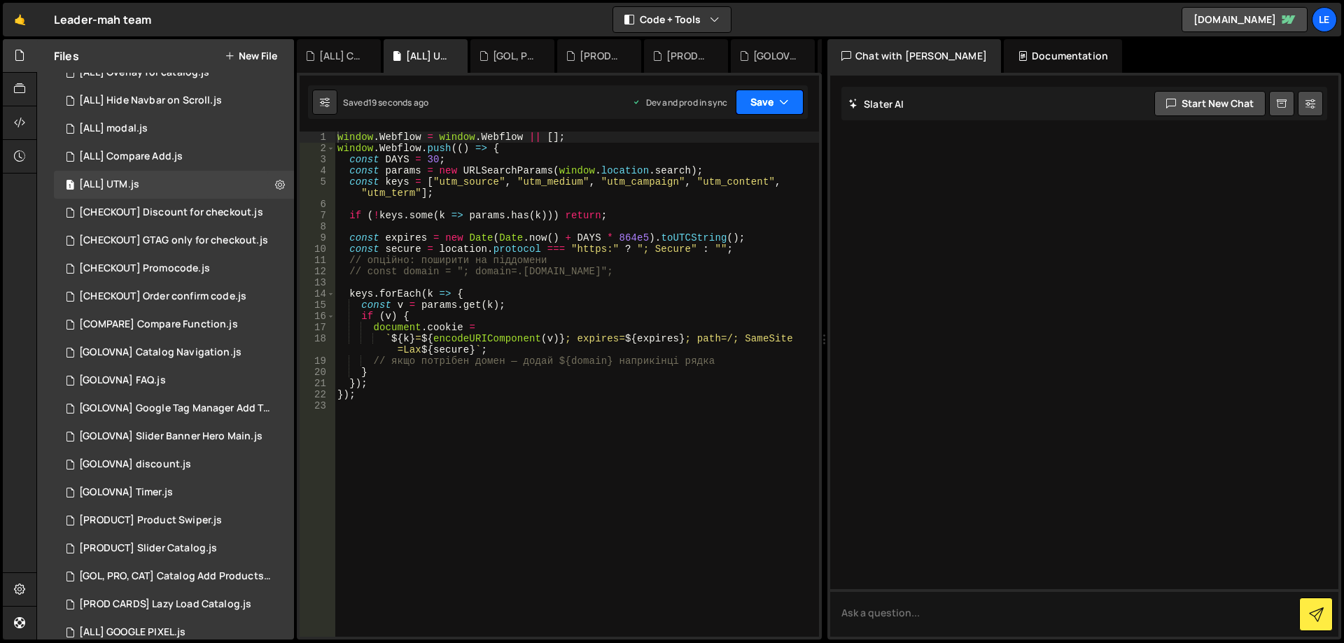
click at [757, 117] on div "Saved 19 seconds ago Dev and prod in sync Upgrade to Edit Save Save to Staging …" at bounding box center [558, 102] width 500 height 34
click at [757, 105] on button "Save" at bounding box center [770, 102] width 68 height 25
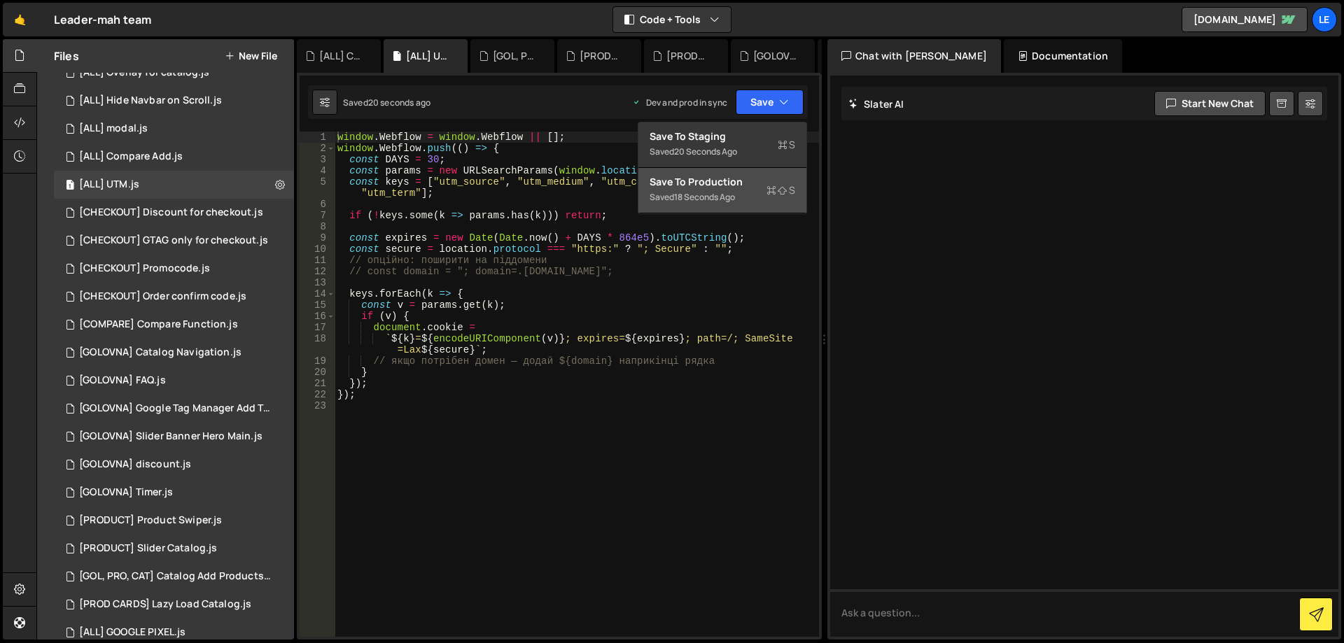
click at [742, 188] on div "Save to Production S" at bounding box center [723, 182] width 146 height 14
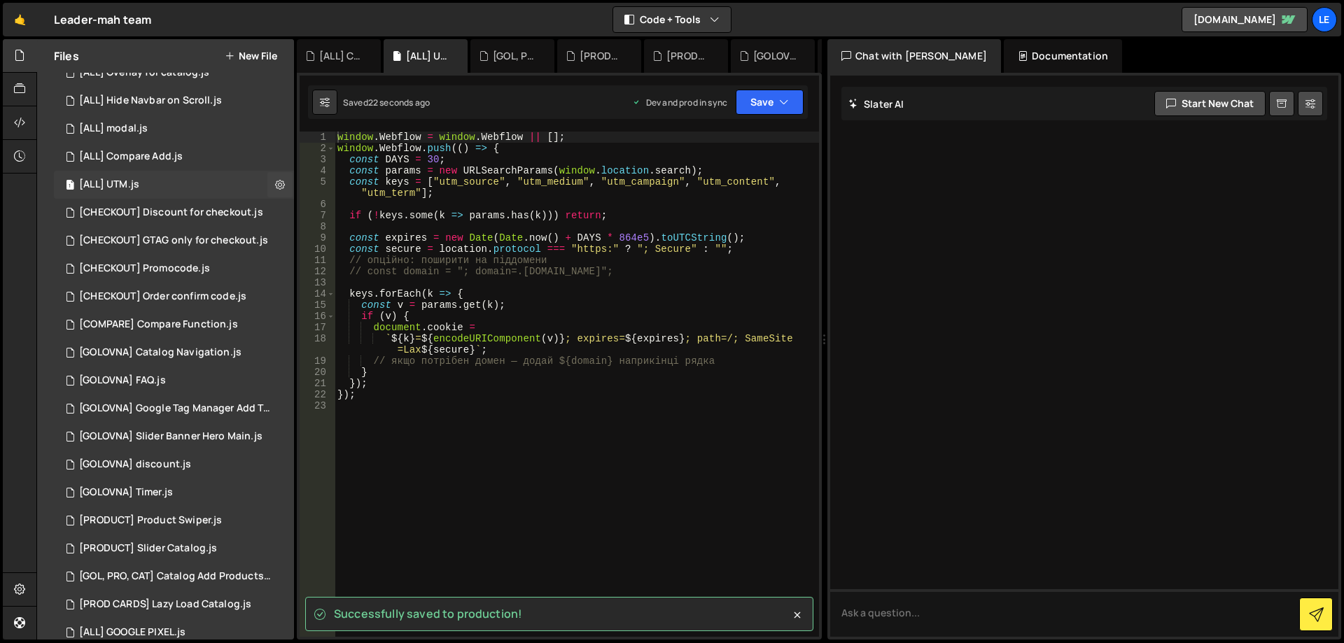
click at [195, 190] on div "1 [ALL] UTM.js 0" at bounding box center [174, 185] width 240 height 28
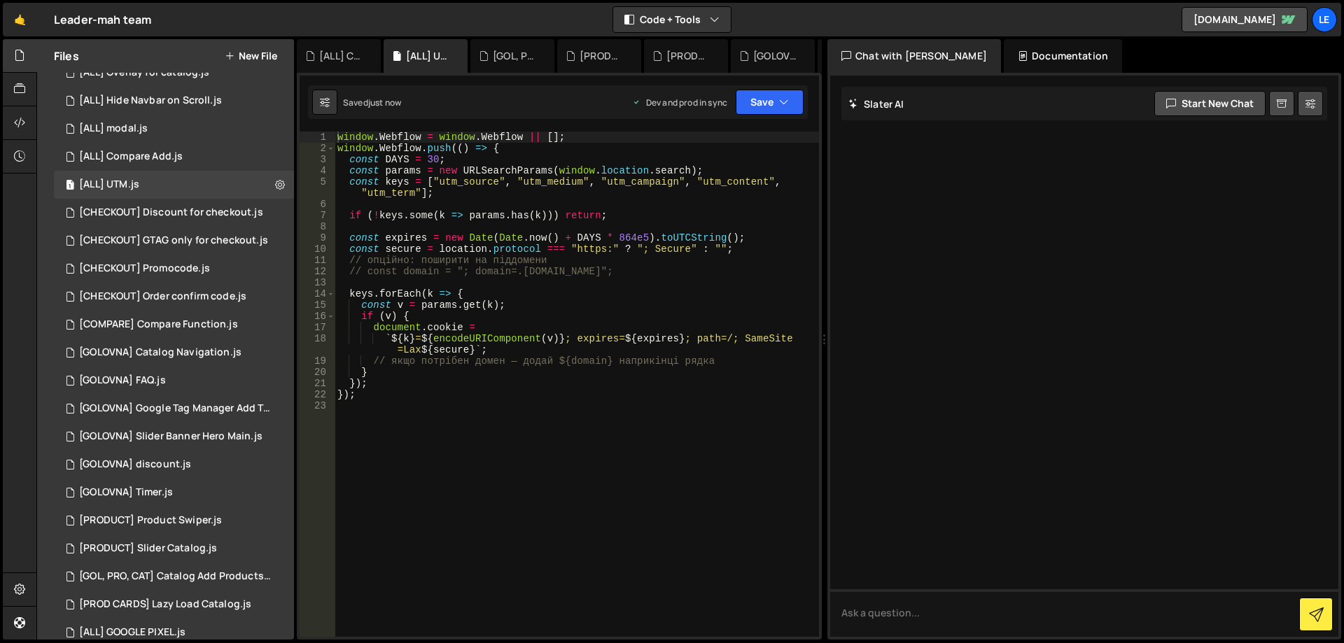
click at [251, 45] on div "Files New File" at bounding box center [165, 56] width 257 height 34
click at [267, 57] on button "New File" at bounding box center [251, 55] width 52 height 11
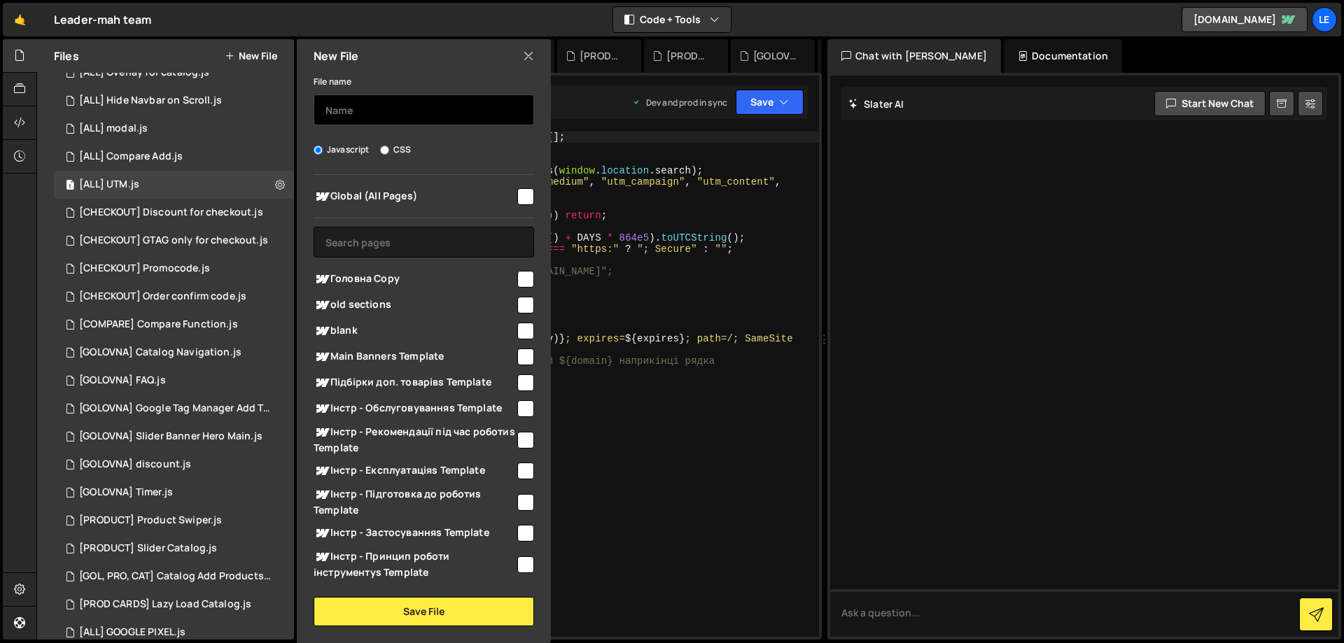
click at [376, 108] on input "text" at bounding box center [424, 109] width 220 height 31
type input "є"
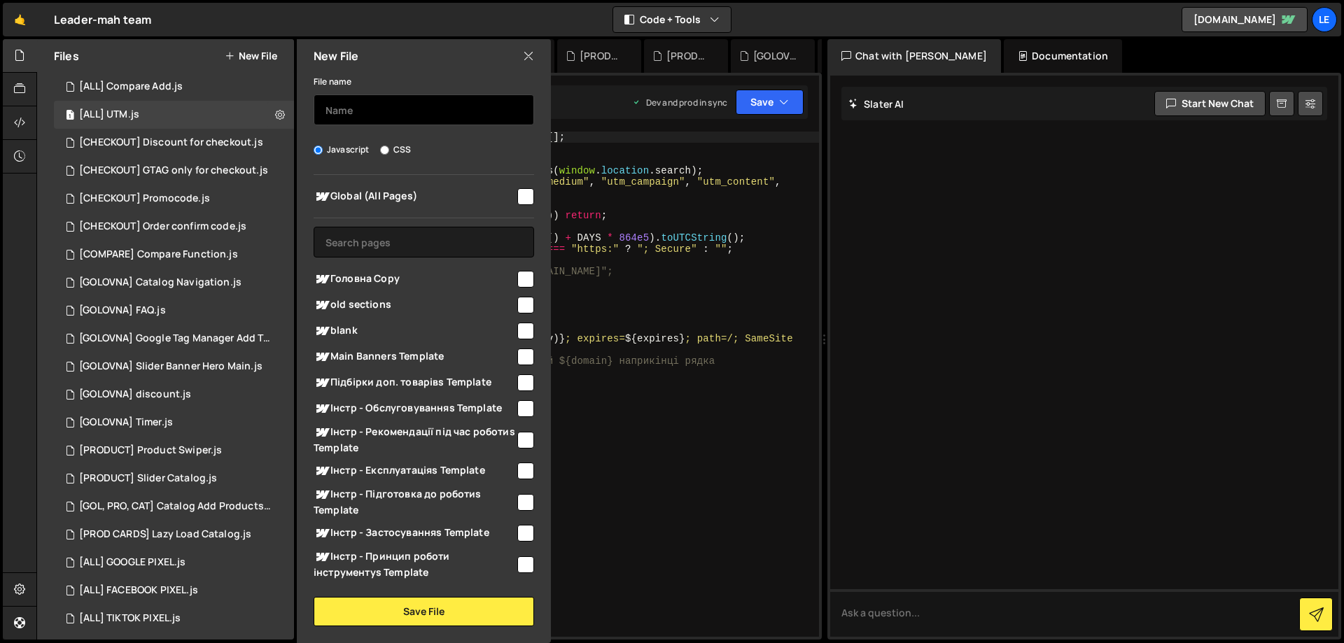
type input "х"
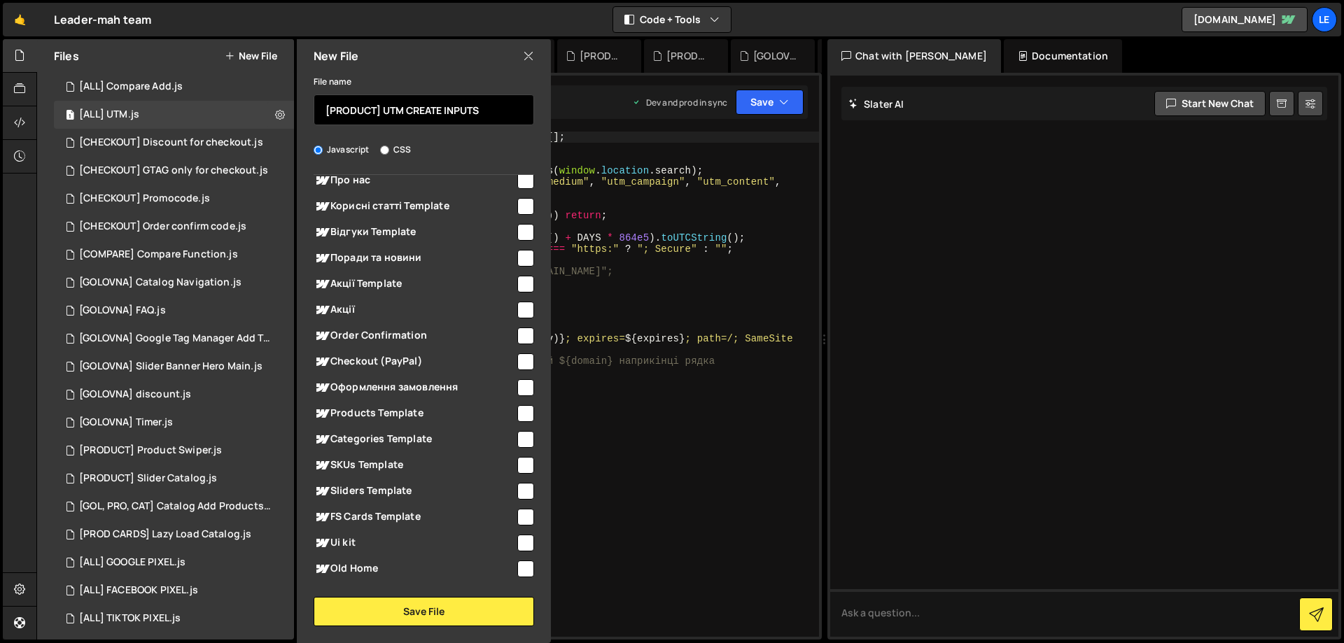
scroll to position [1088, 0]
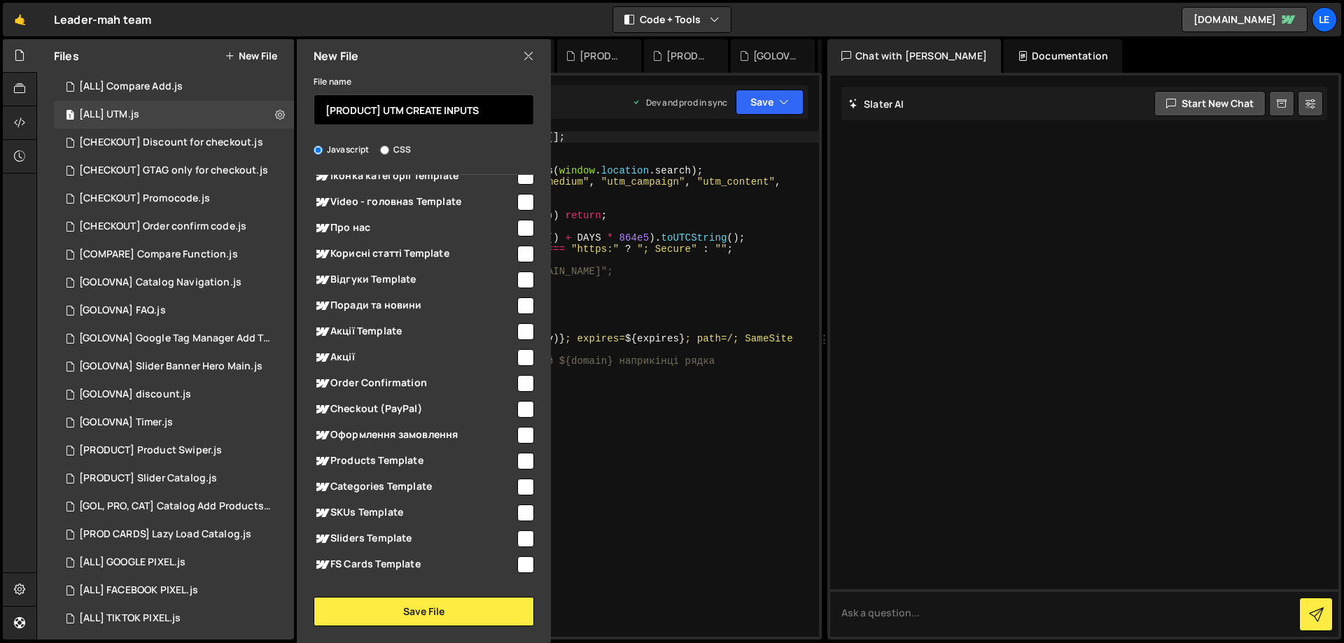
type input "[PRODUCT] UTM CREATE INPUTS"
click at [519, 461] on input "checkbox" at bounding box center [525, 461] width 17 height 17
checkbox input "true"
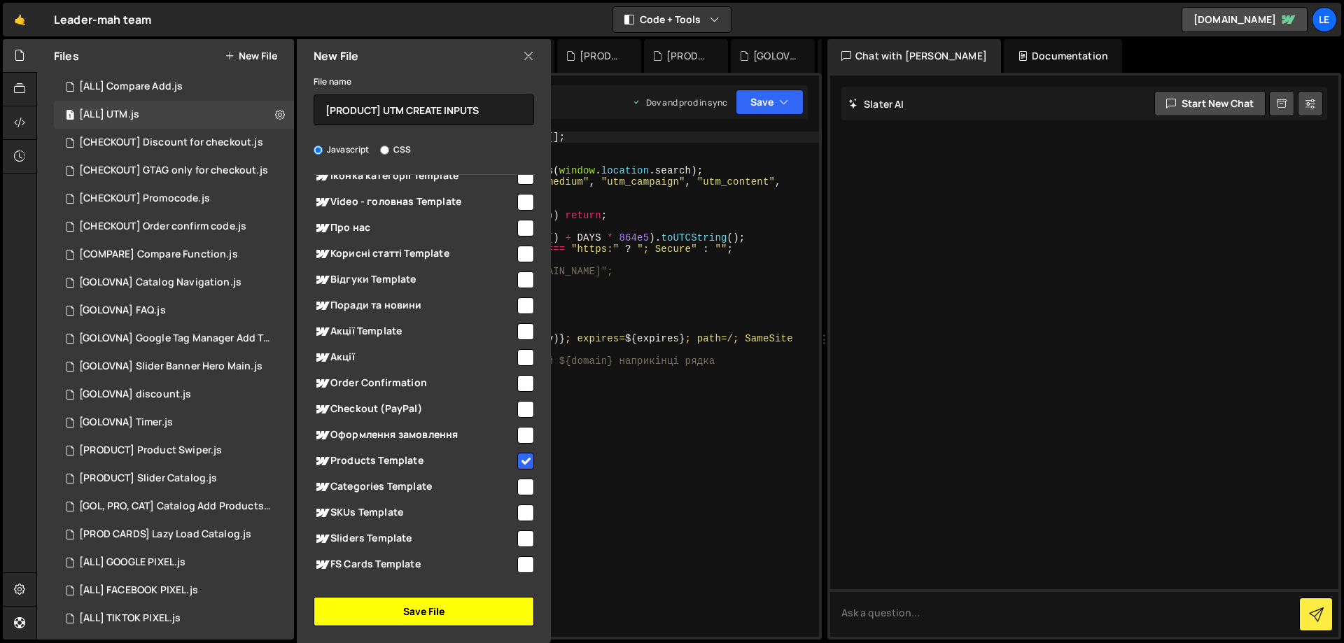
click at [414, 607] on button "Save File" at bounding box center [424, 611] width 220 height 29
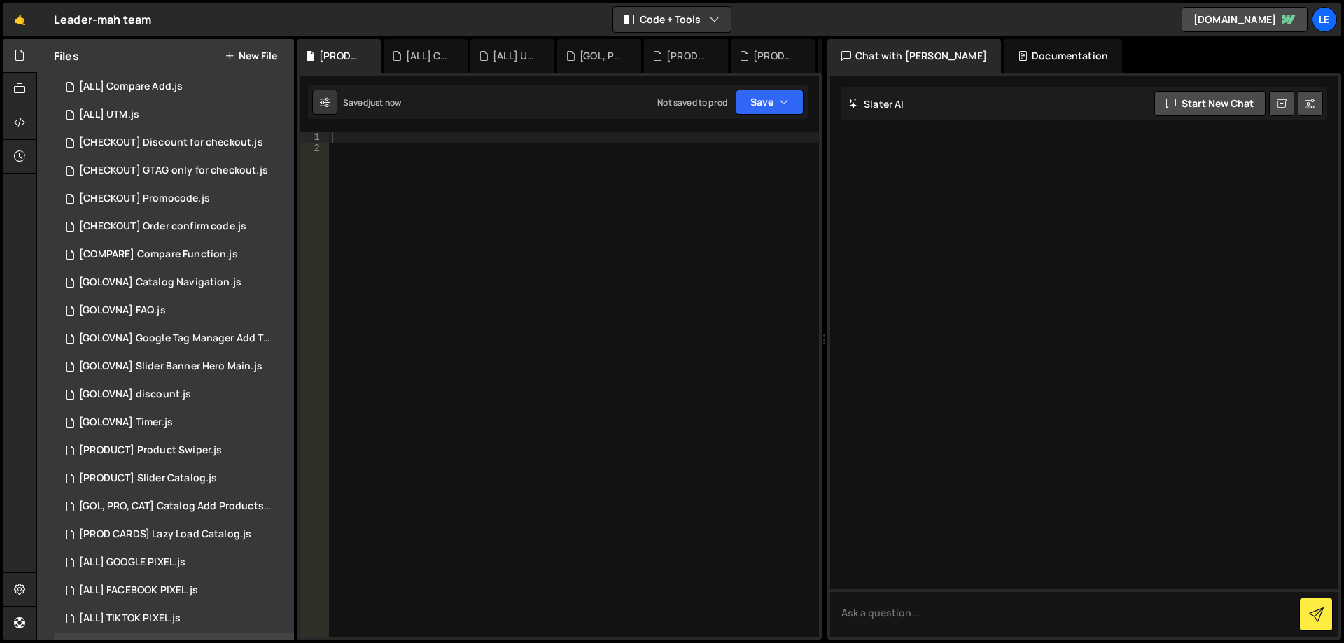
click at [540, 315] on div at bounding box center [574, 396] width 490 height 528
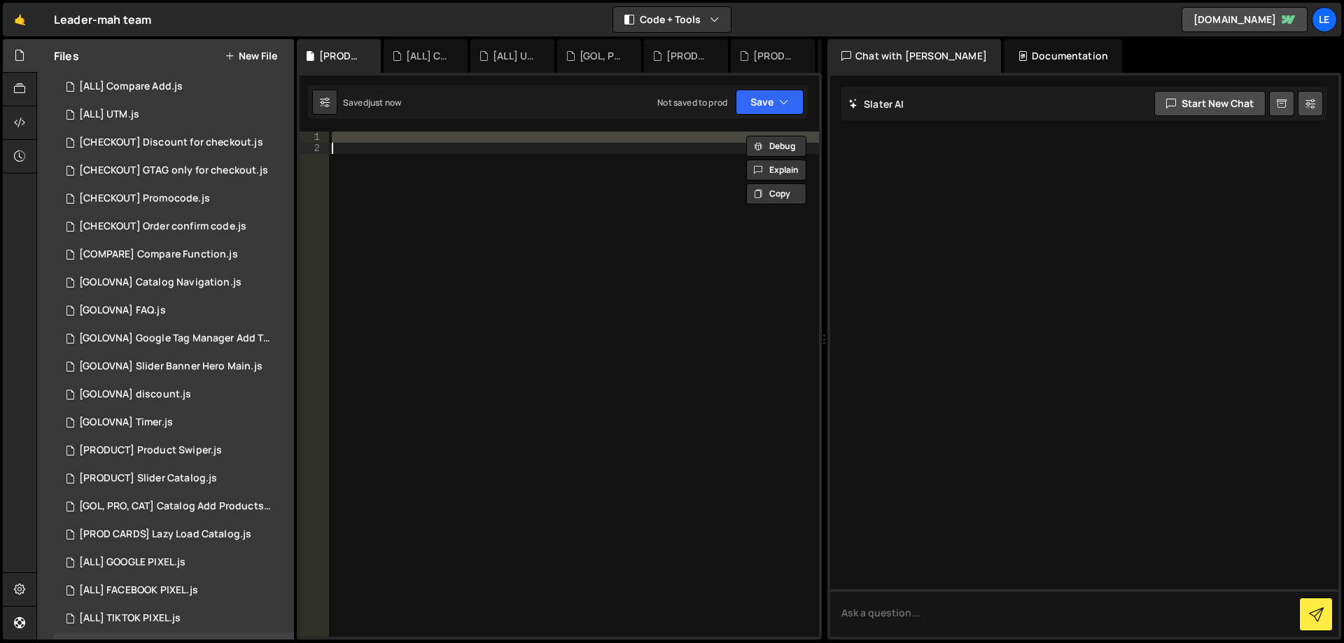
paste textarea
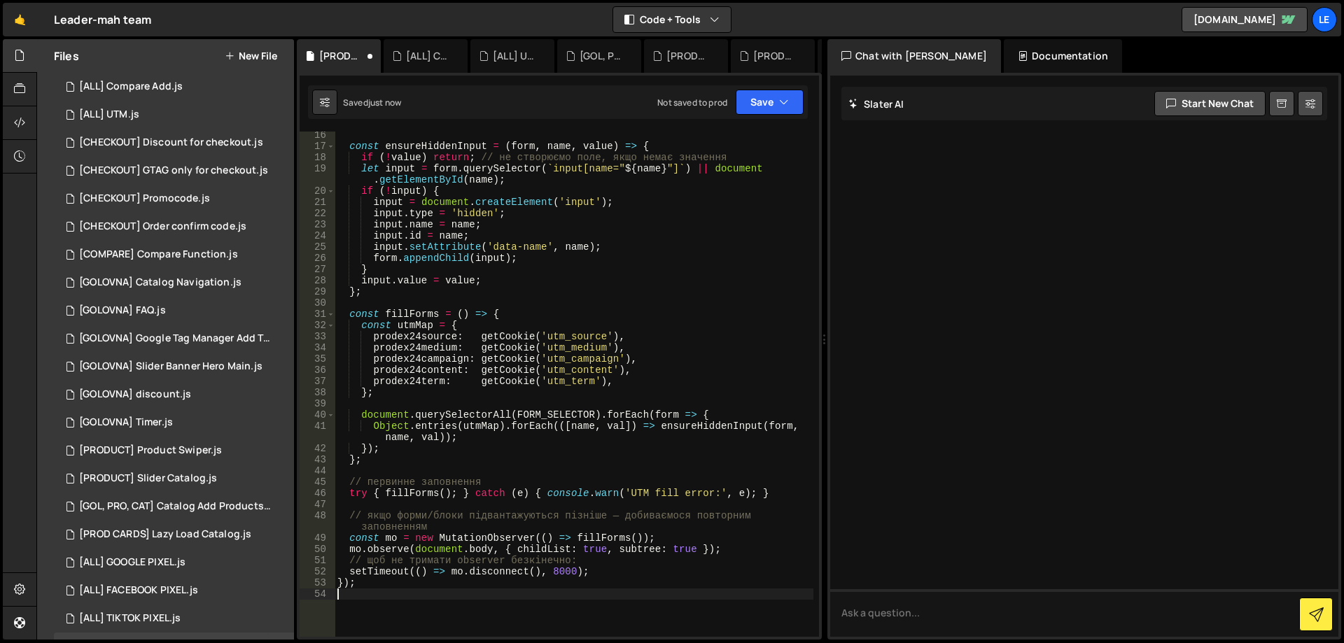
scroll to position [0, 0]
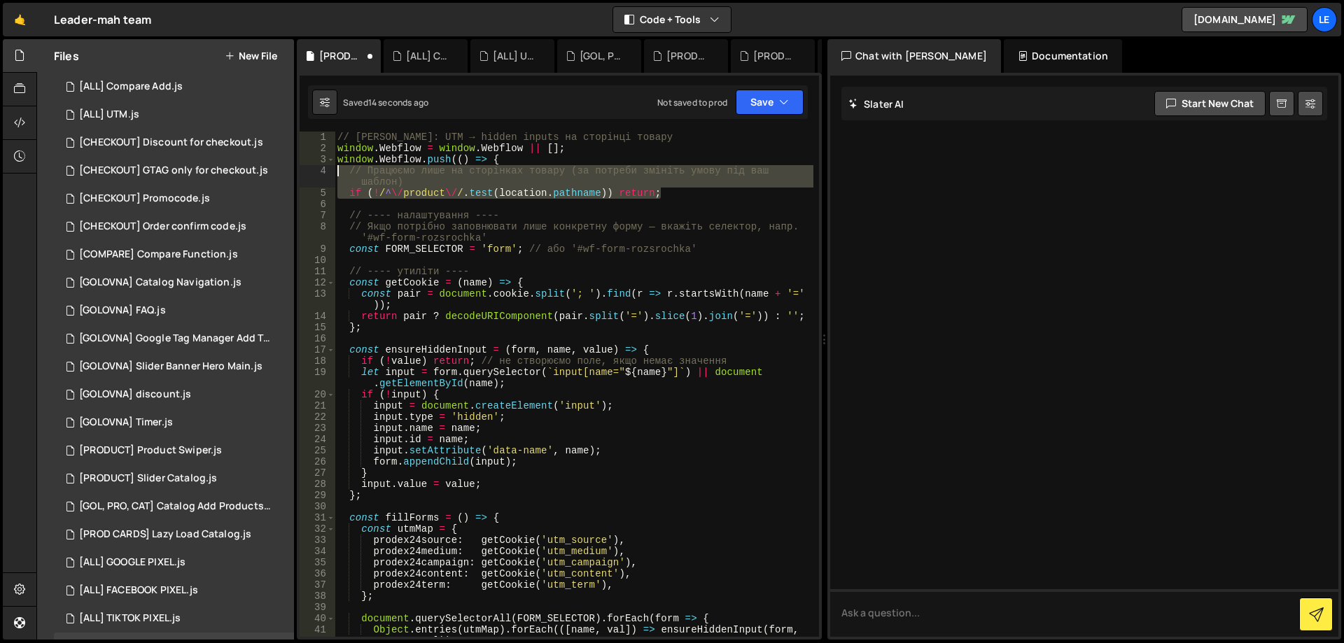
drag, startPoint x: 678, startPoint y: 195, endPoint x: 319, endPoint y: 174, distance: 359.7
click at [319, 174] on div "1 2 3 4 5 6 7 8 9 10 11 12 13 14 15 16 17 18 19 20 21 22 23 24 25 26 27 28 29 3…" at bounding box center [559, 384] width 519 height 505
type textarea "// Працюємо лише на сторінках товару (за потреби змініть умову під ваш шаблон) …"
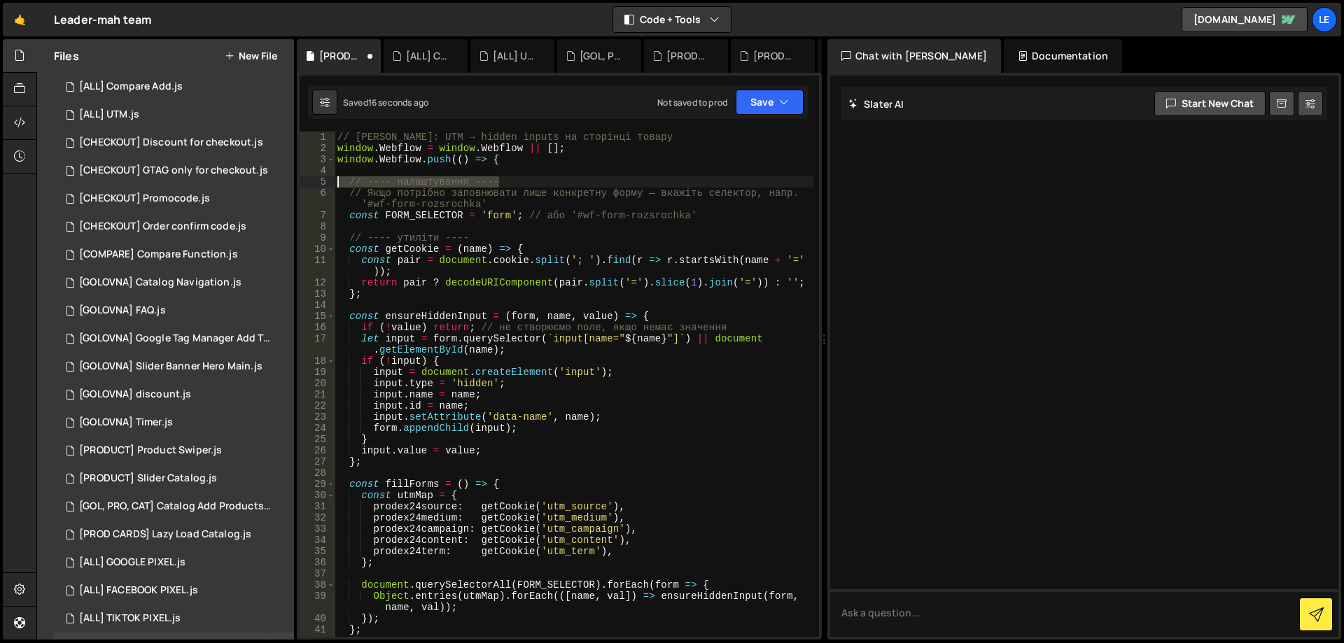
drag, startPoint x: 521, startPoint y: 181, endPoint x: 308, endPoint y: 176, distance: 213.5
click at [308, 176] on div "1 2 3 4 5 6 7 8 9 10 11 12 13 14 15 16 17 18 19 20 21 22 23 24 25 26 27 28 29 3…" at bounding box center [559, 384] width 519 height 505
type textarea "// ---- налаштування ----"
type textarea "// Якщо потрібно заповнювати лише конкретну форму — вкажіть селектор, напр. '#w…"
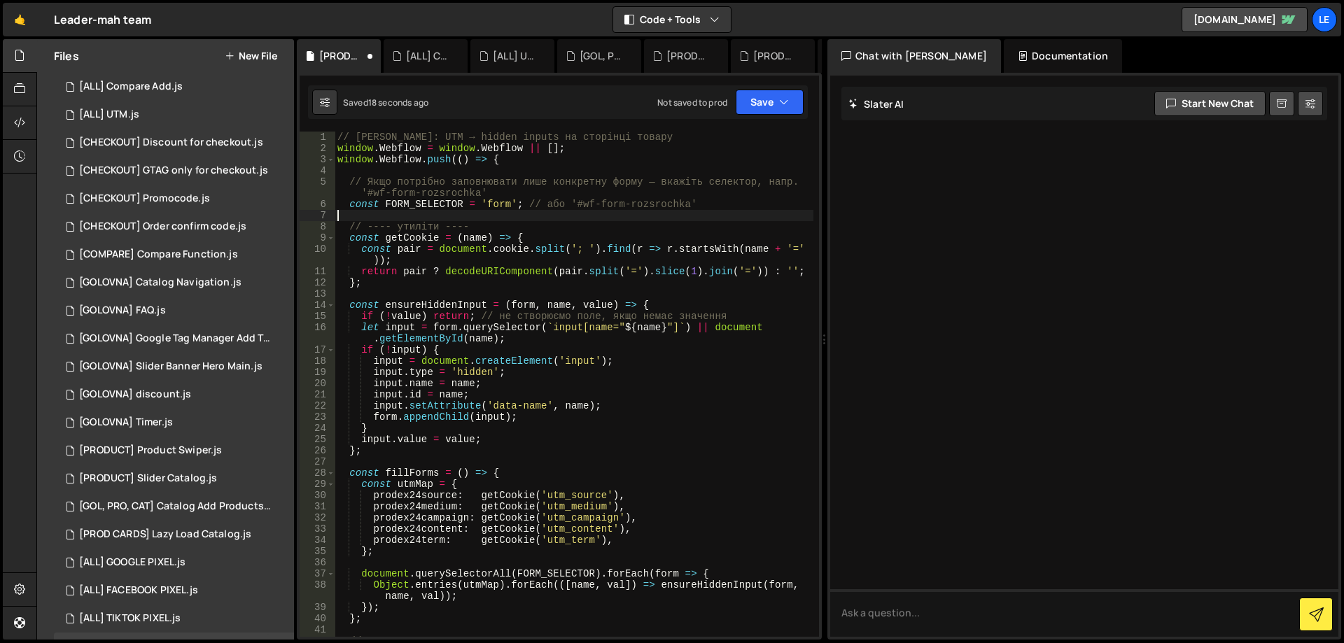
click at [559, 219] on div "// [PERSON_NAME]: UTM → hidden inputs на сторінці товару window . Webflow = win…" at bounding box center [574, 396] width 479 height 528
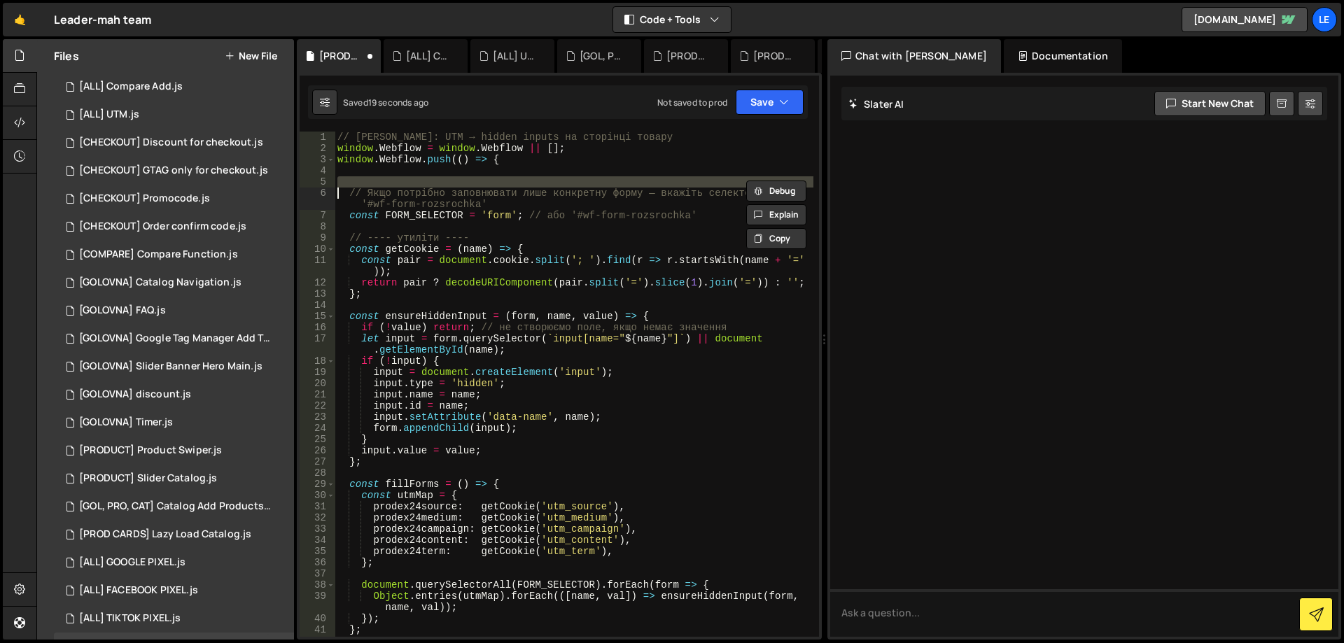
type textarea "// ---- налаштування ----"
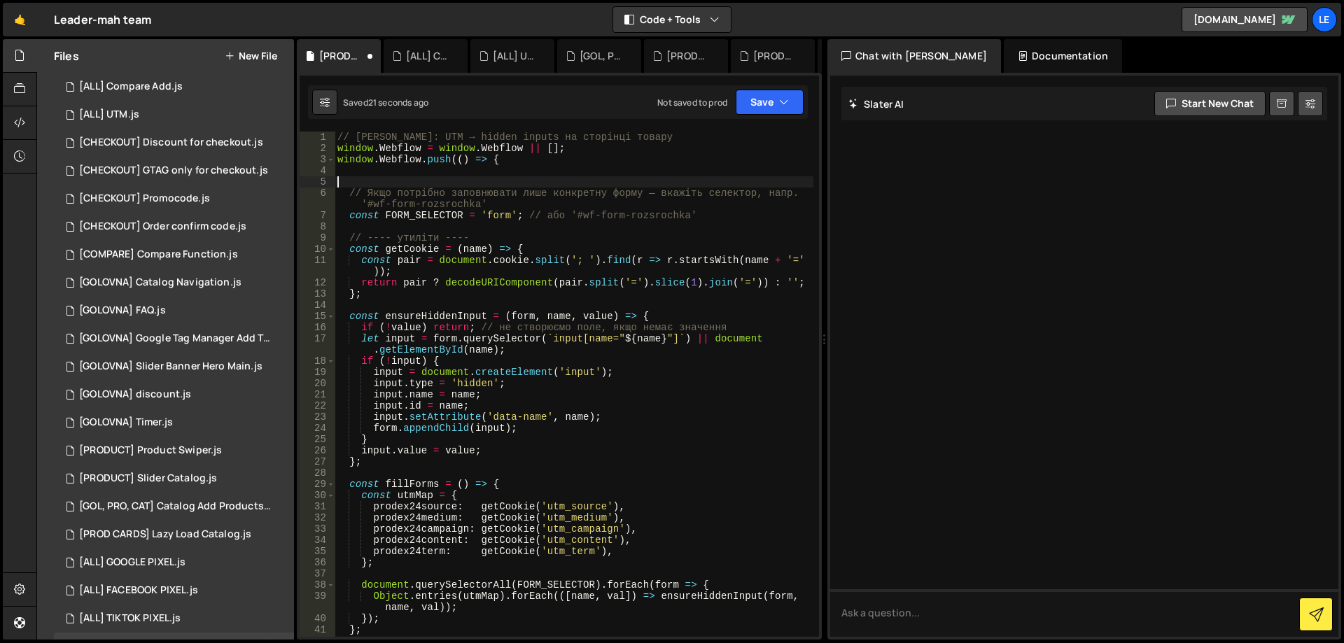
type textarea "// Якщо потрібно заповнювати лише конкретну форму — вкажіть селектор, напр. '#w…"
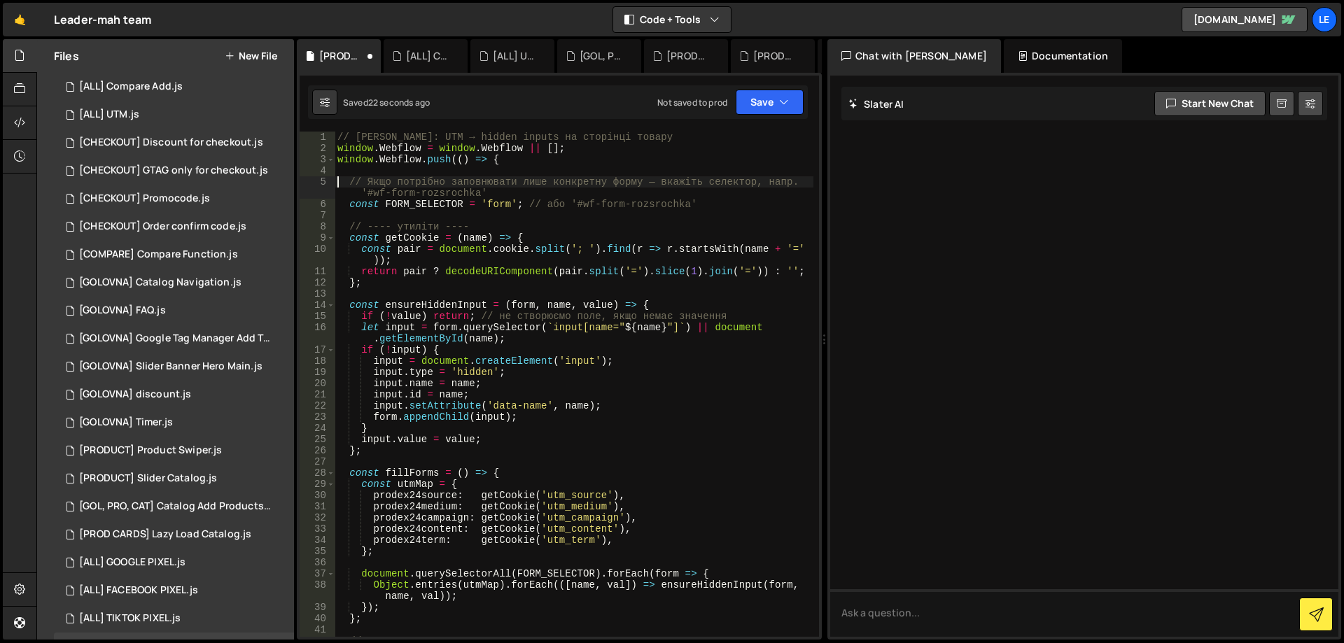
scroll to position [168, 0]
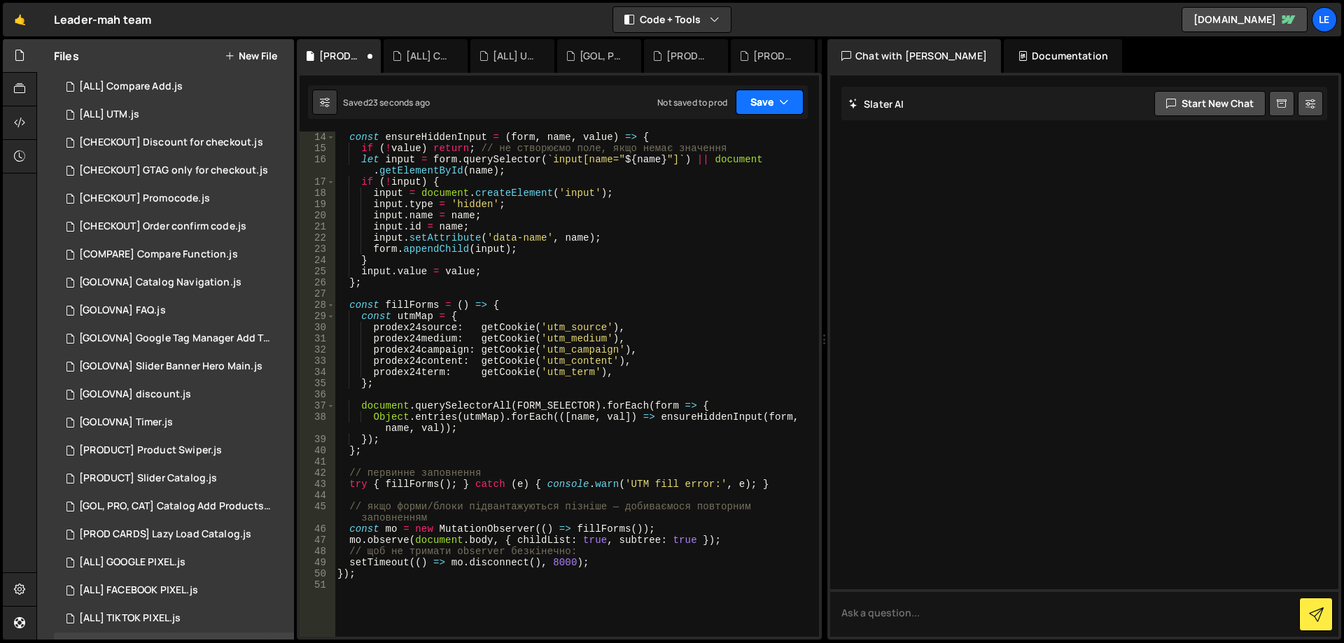
click at [760, 111] on button "Save" at bounding box center [770, 102] width 68 height 25
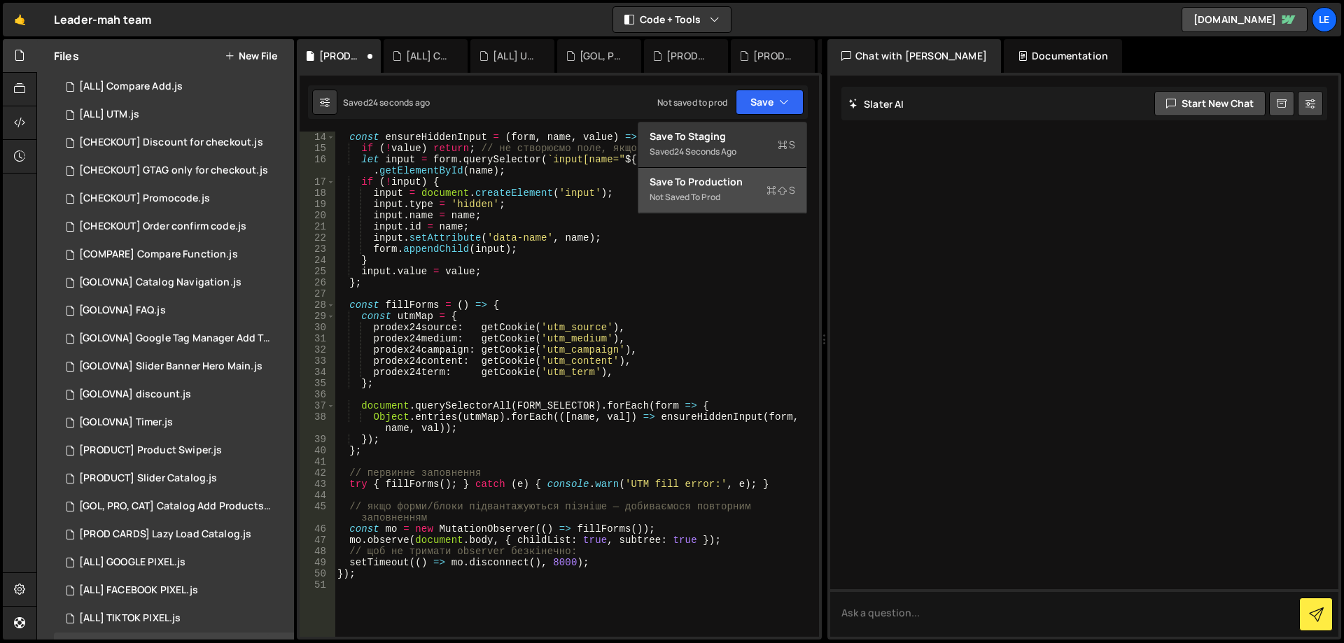
click at [729, 178] on div "Save to Production S" at bounding box center [723, 182] width 146 height 14
